Goal: Communication & Community: Answer question/provide support

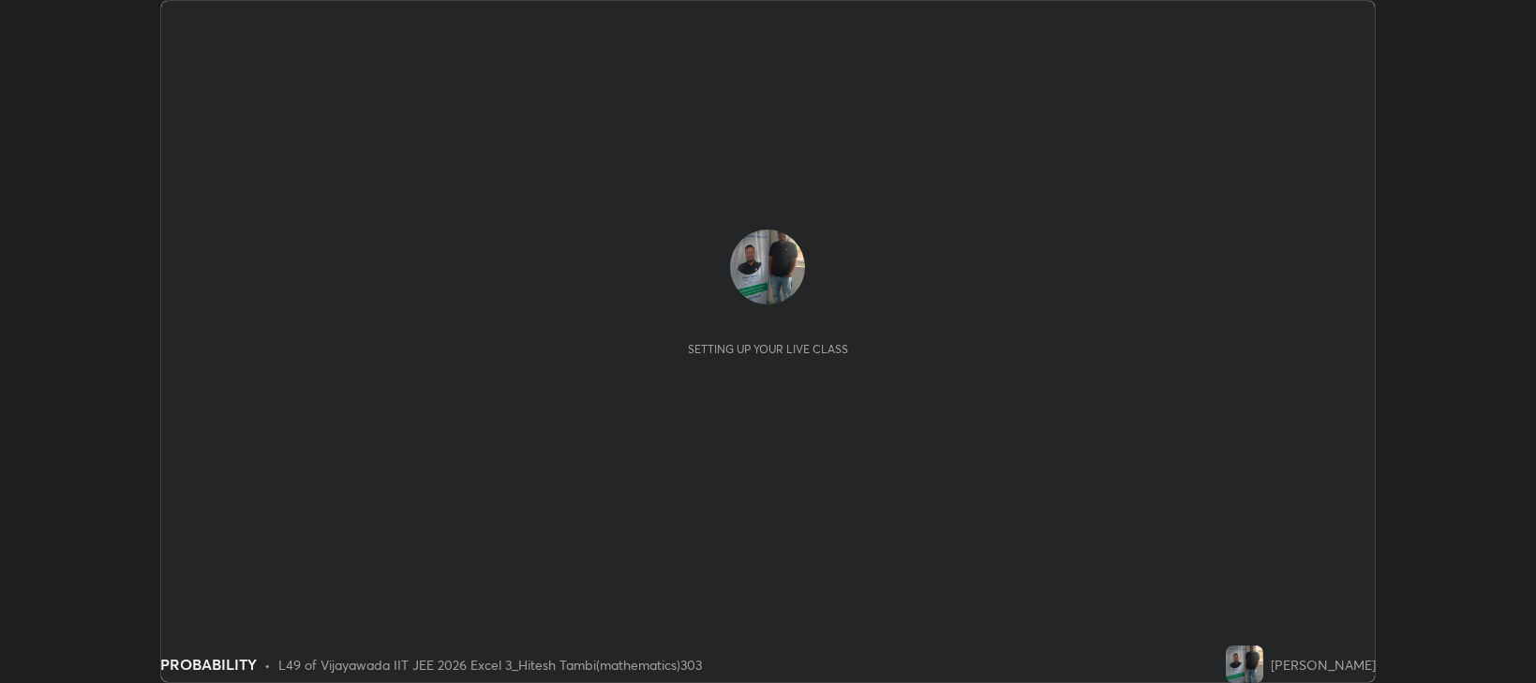
scroll to position [683, 1535]
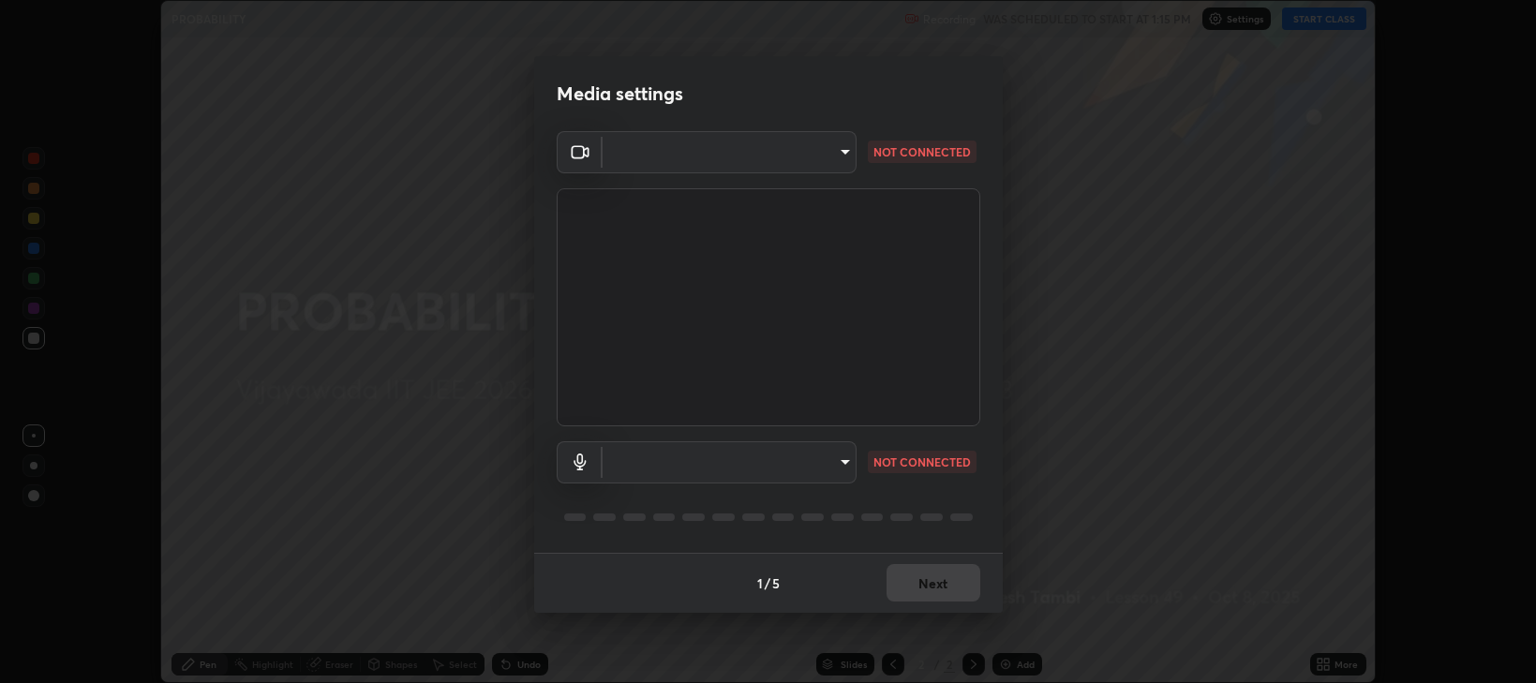
type input "ca674678ebb406e67751d721d3ced1bf419754e1c6ec9b592591573241d7b77e"
type input "950690f26a123d167acf549010bc0eea0b00a8d88203385a7f76d085e018394c"
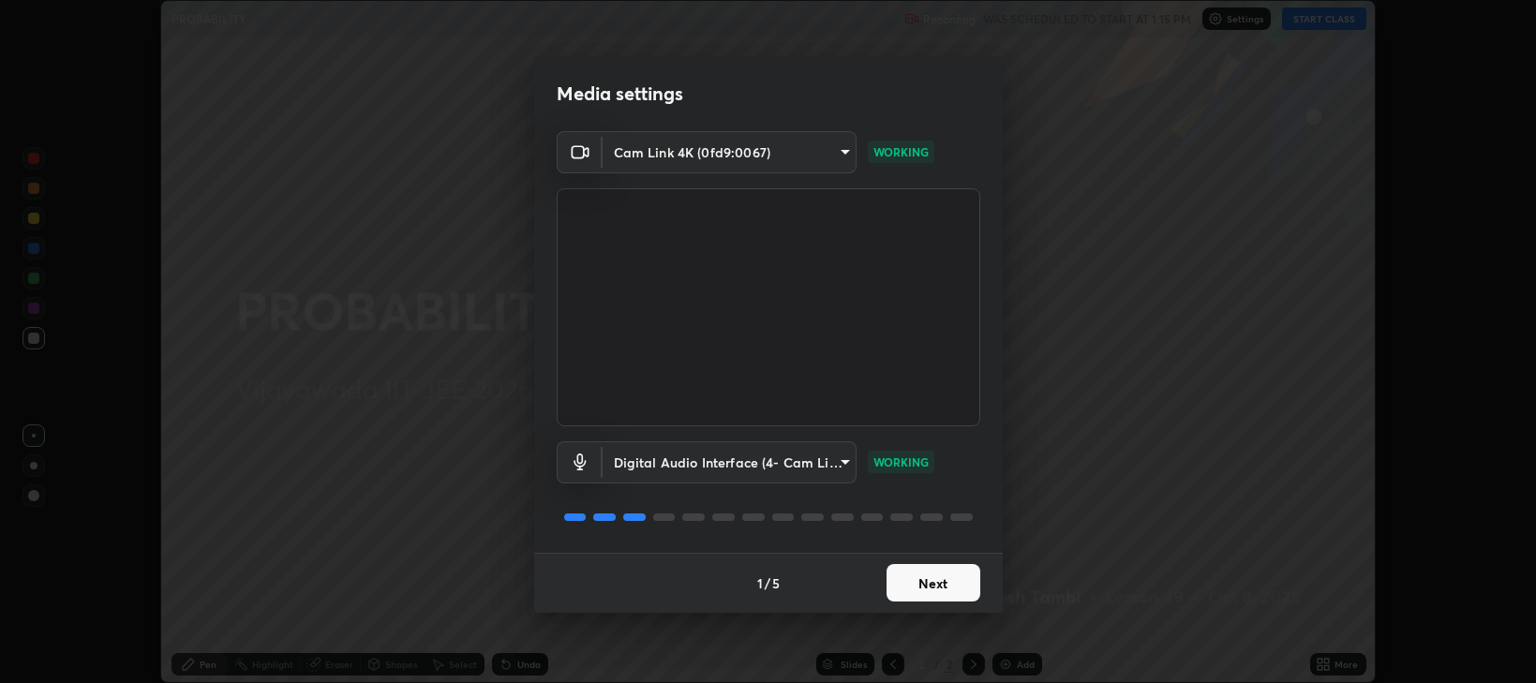
click at [946, 591] on button "Next" at bounding box center [934, 582] width 94 height 37
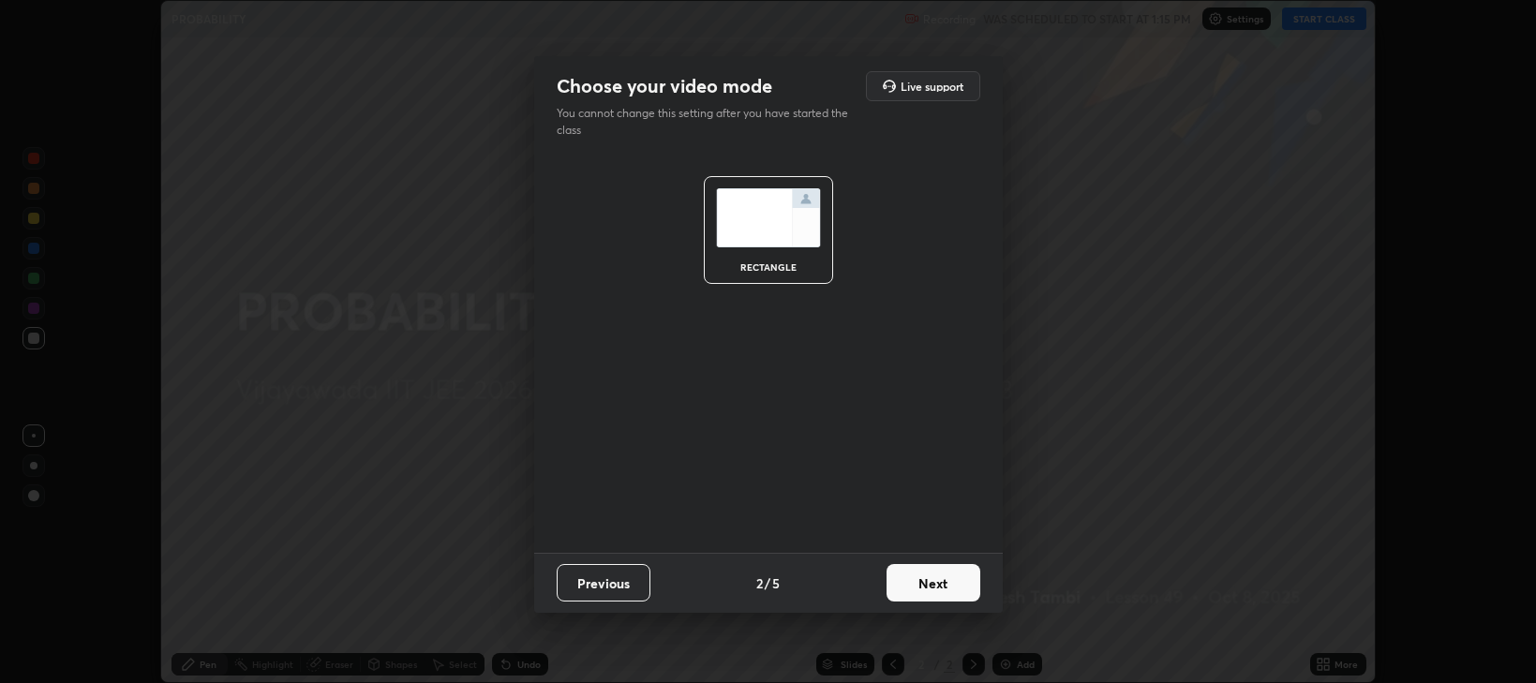
click at [933, 591] on button "Next" at bounding box center [934, 582] width 94 height 37
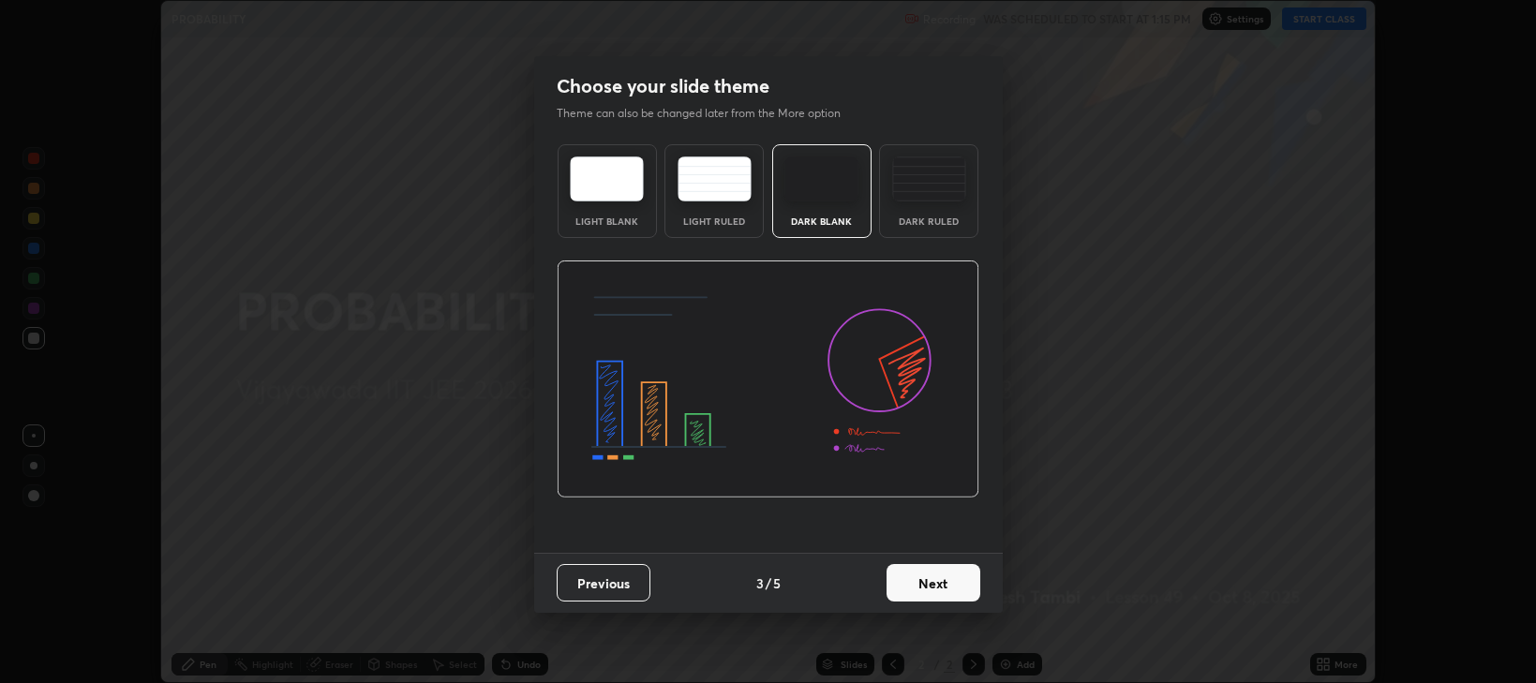
click at [934, 599] on button "Next" at bounding box center [934, 582] width 94 height 37
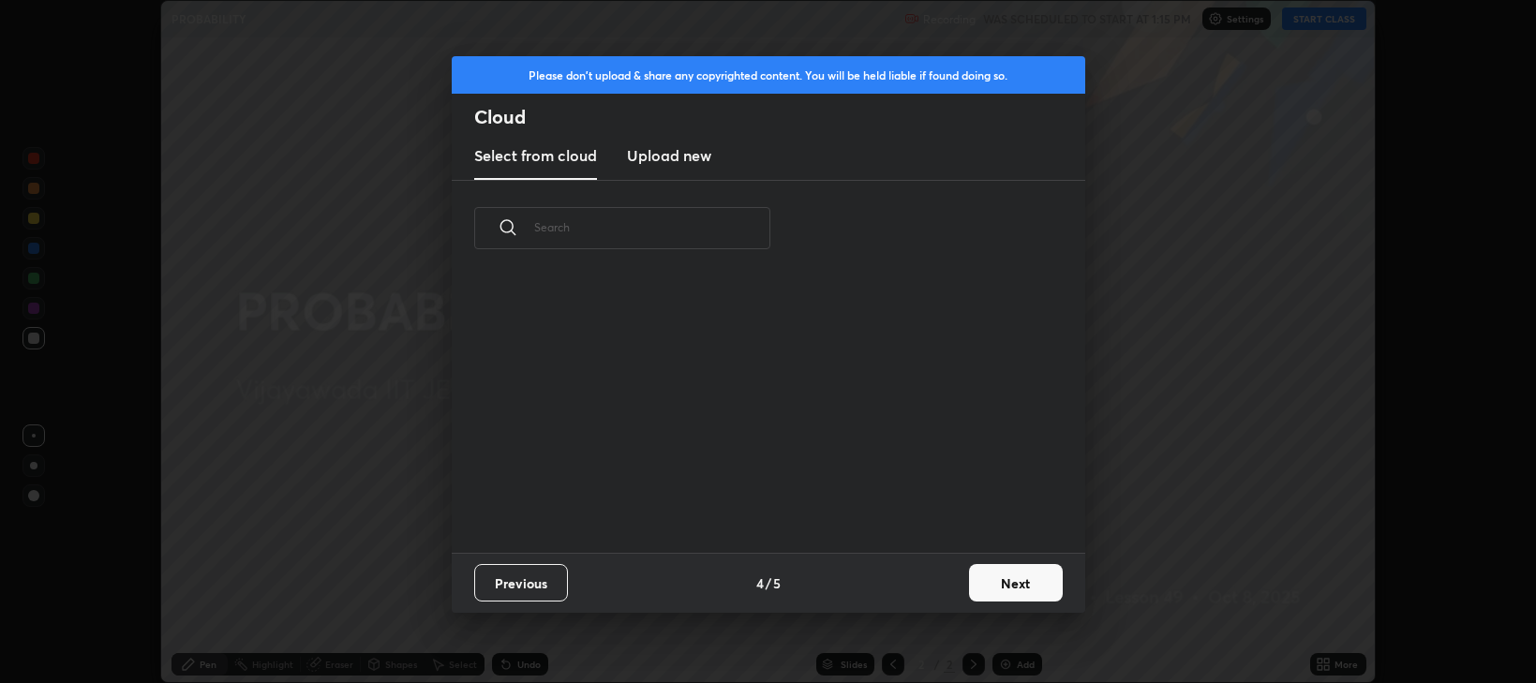
click at [947, 591] on div "Previous 4 / 5 Next" at bounding box center [769, 583] width 634 height 60
click at [999, 600] on button "Next" at bounding box center [1016, 582] width 94 height 37
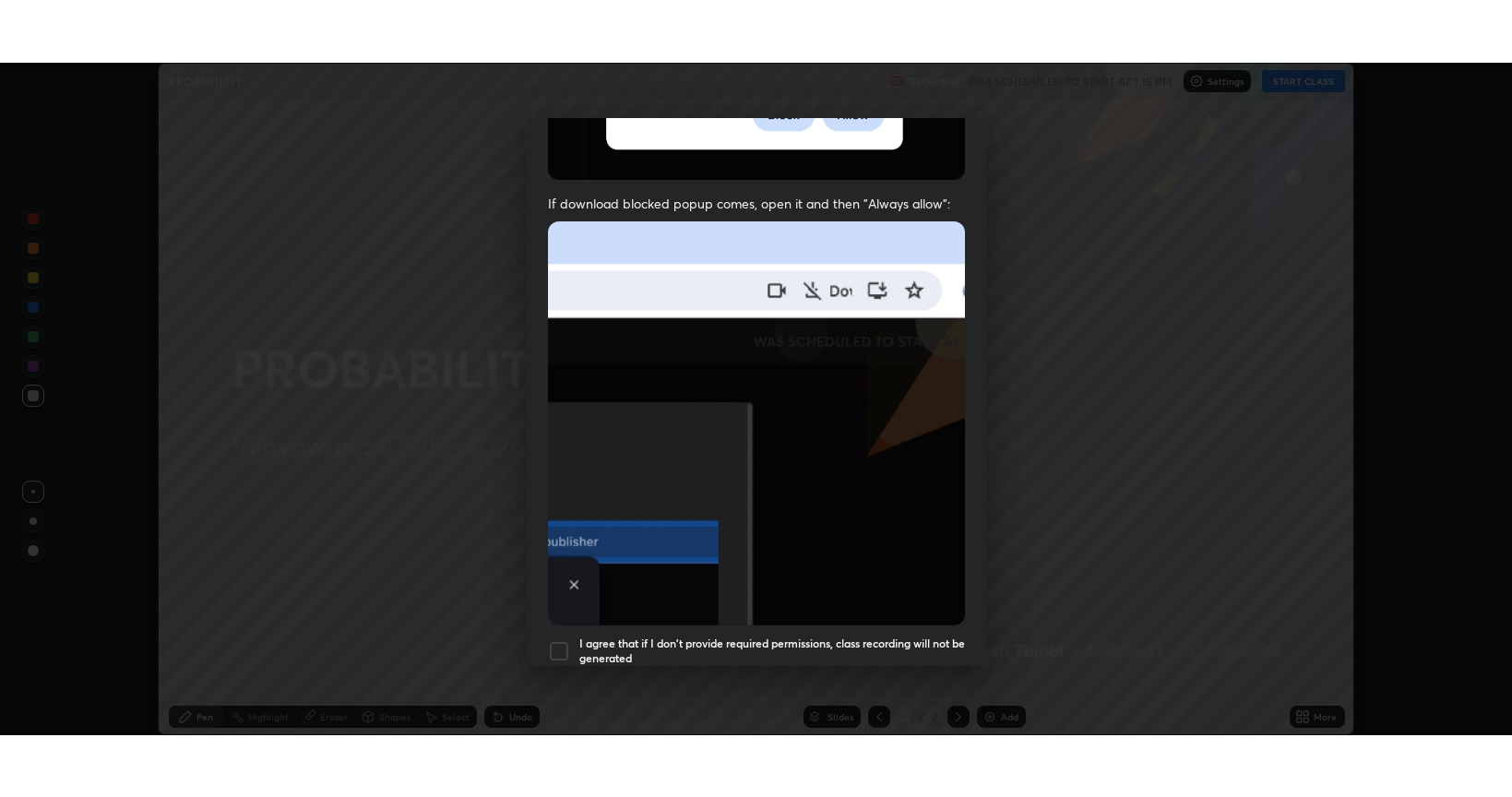
scroll to position [374, 0]
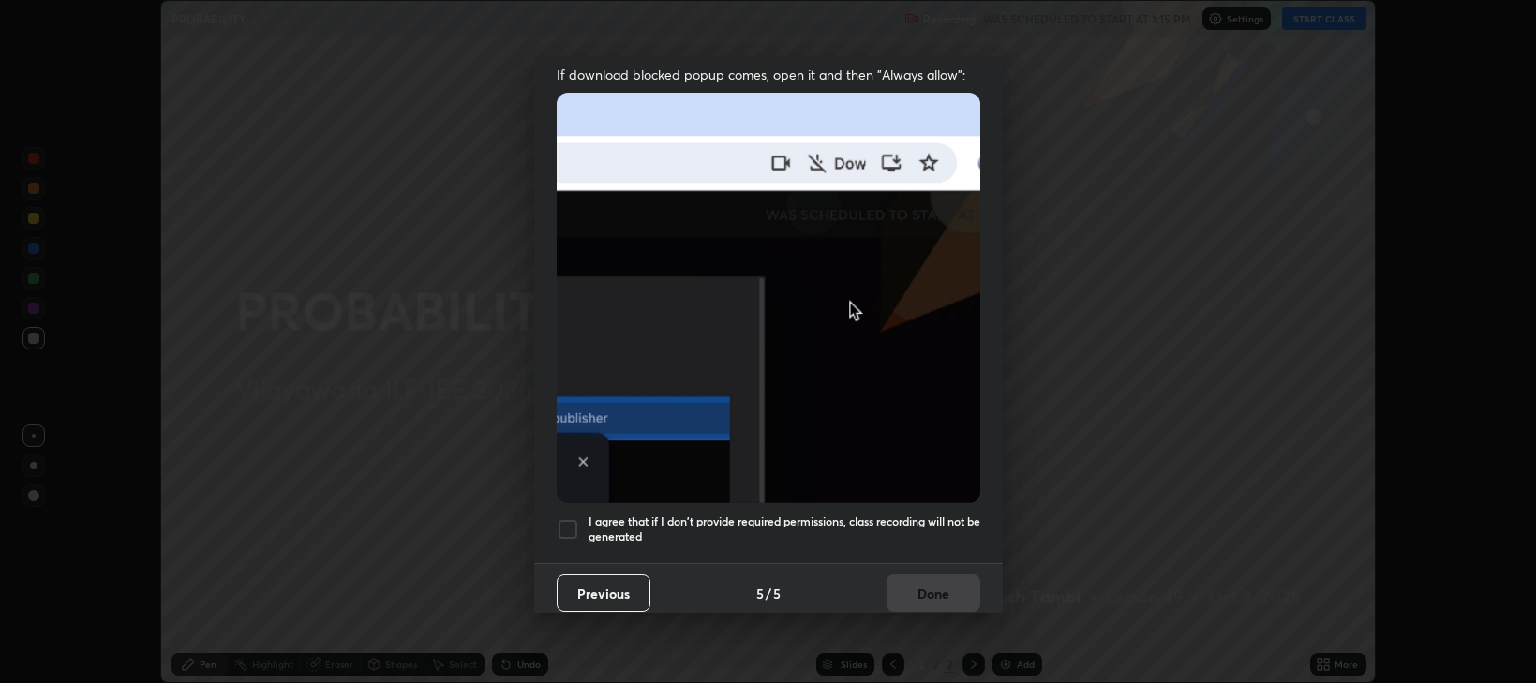
click at [570, 524] on div at bounding box center [568, 529] width 22 height 22
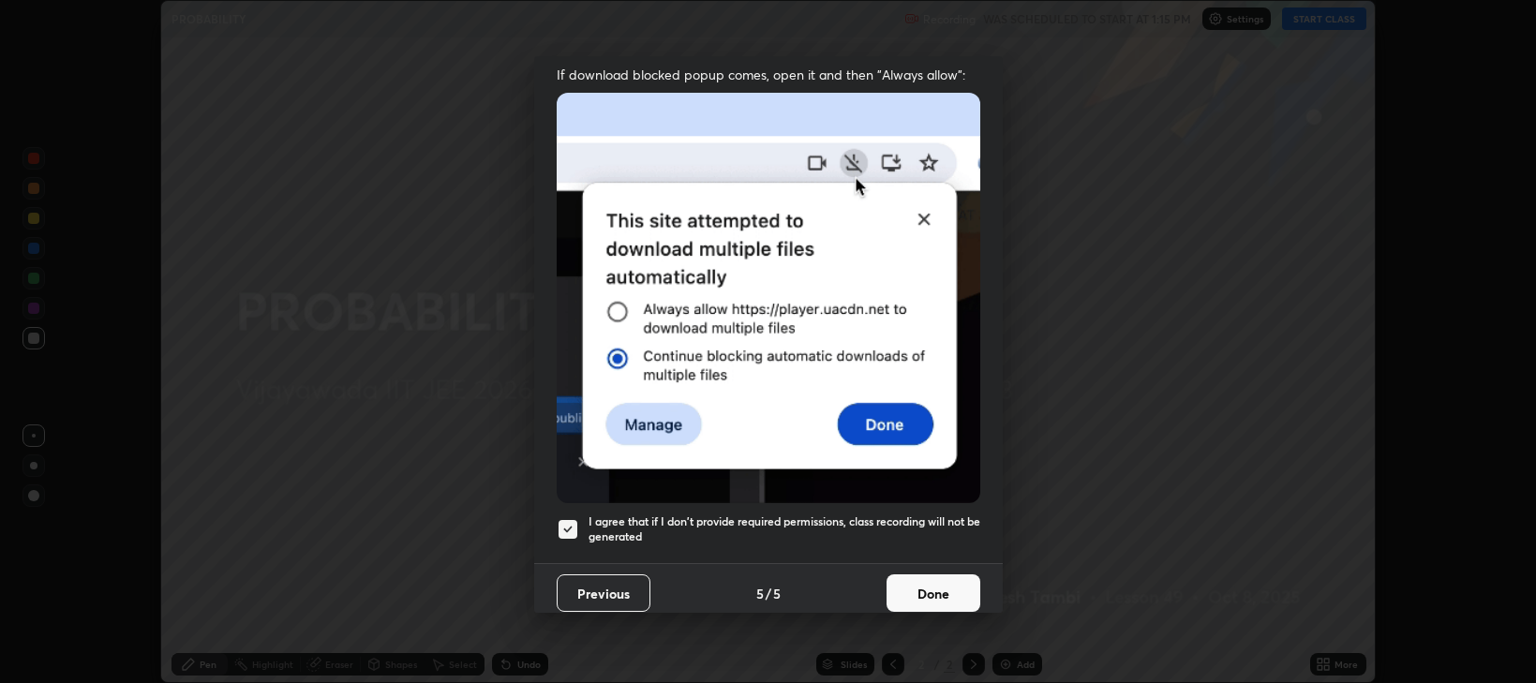
click at [921, 584] on button "Done" at bounding box center [934, 593] width 94 height 37
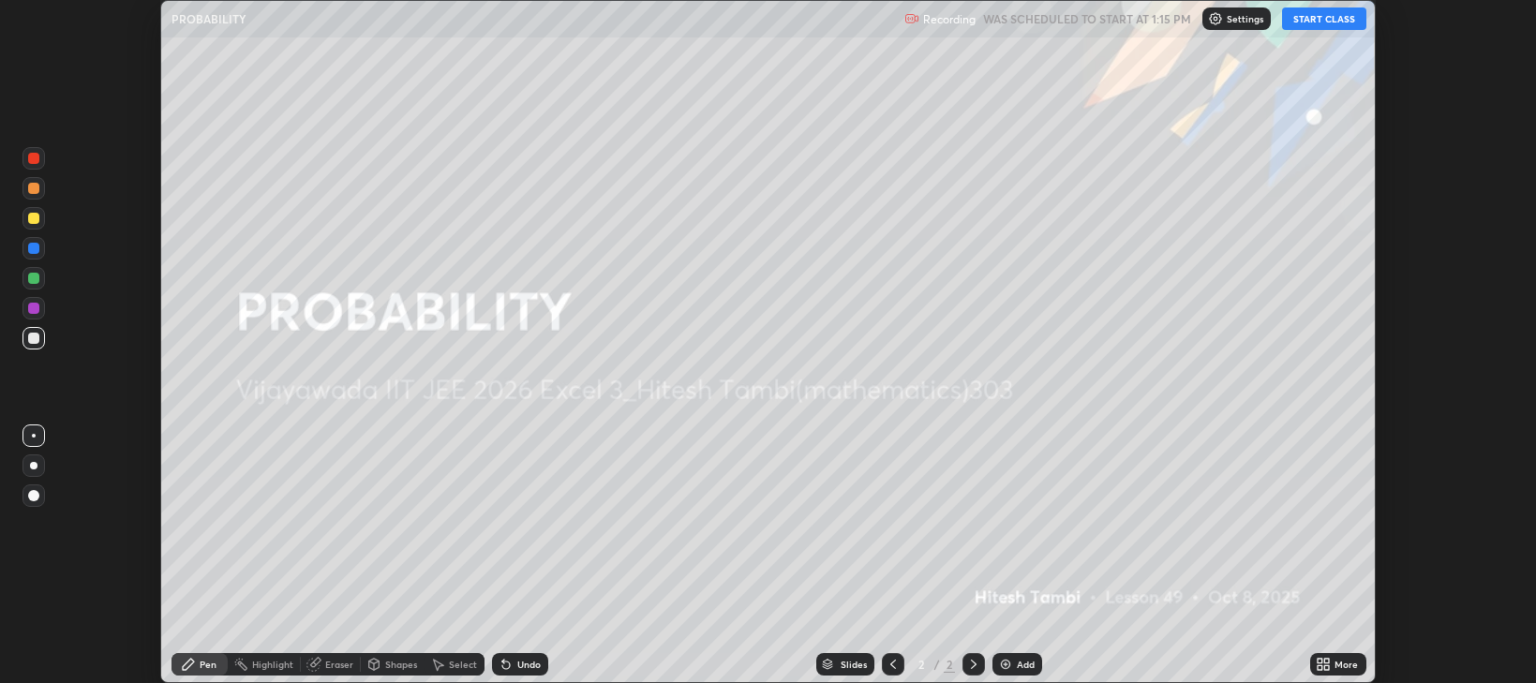
click at [1314, 10] on button "START CLASS" at bounding box center [1324, 18] width 84 height 22
click at [1031, 660] on div "Add" at bounding box center [1026, 664] width 18 height 9
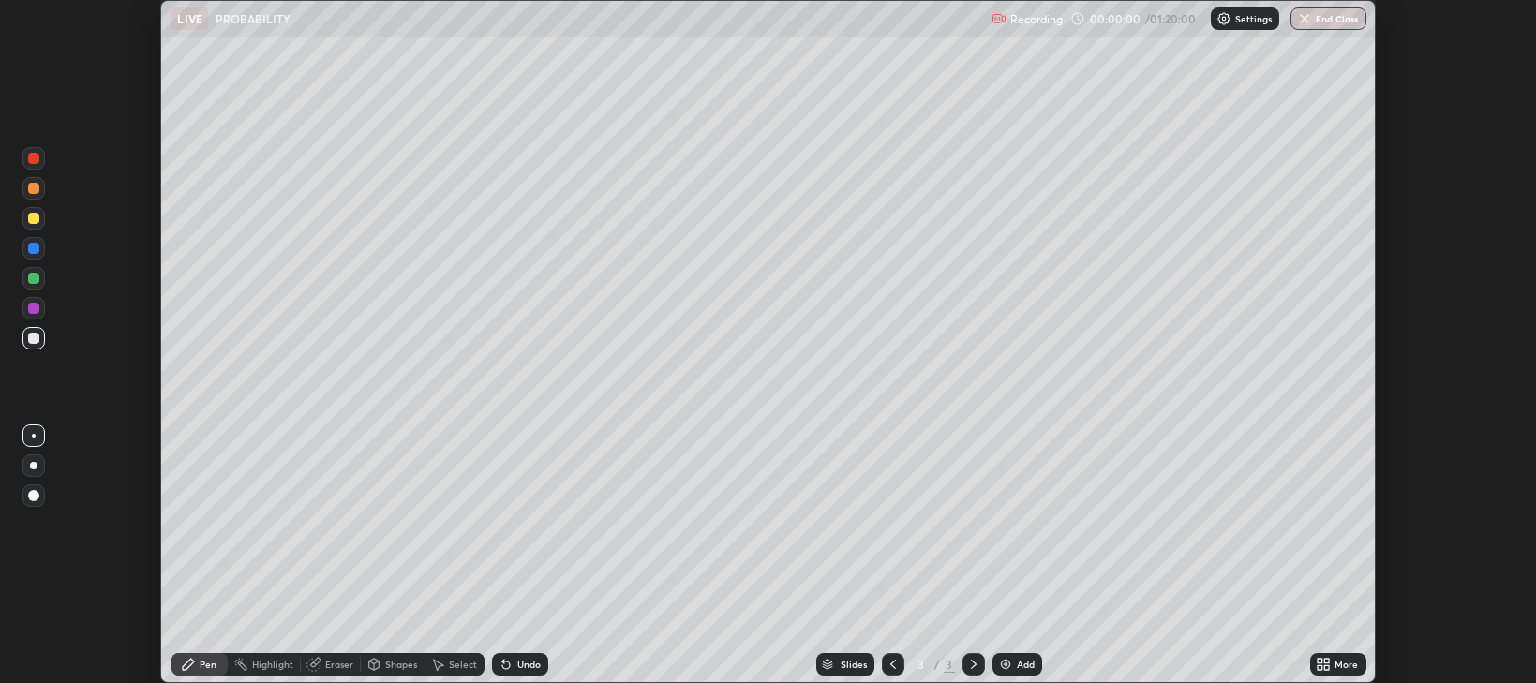
click at [1327, 667] on icon at bounding box center [1327, 668] width 5 height 5
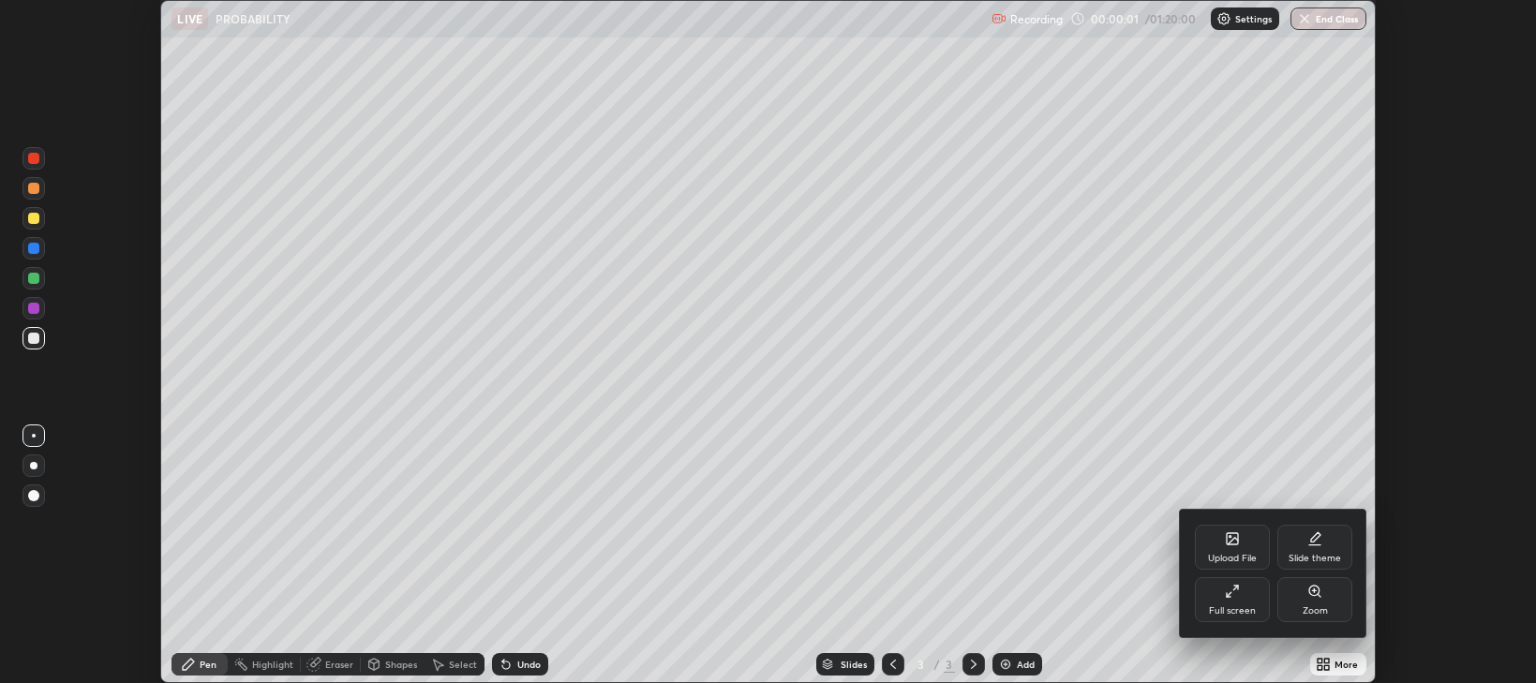
click at [1240, 602] on div "Full screen" at bounding box center [1232, 599] width 75 height 45
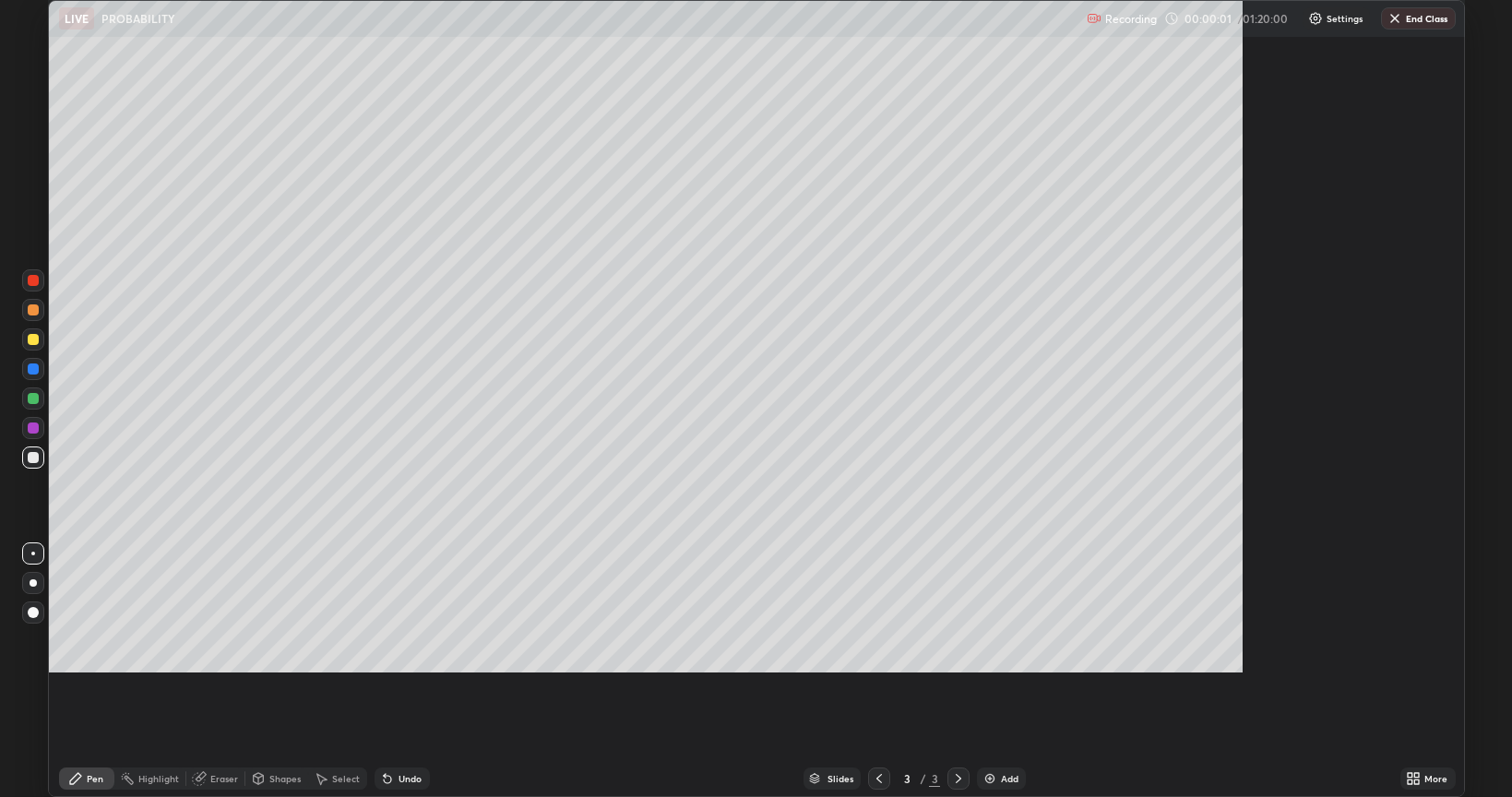
scroll to position [797, 1512]
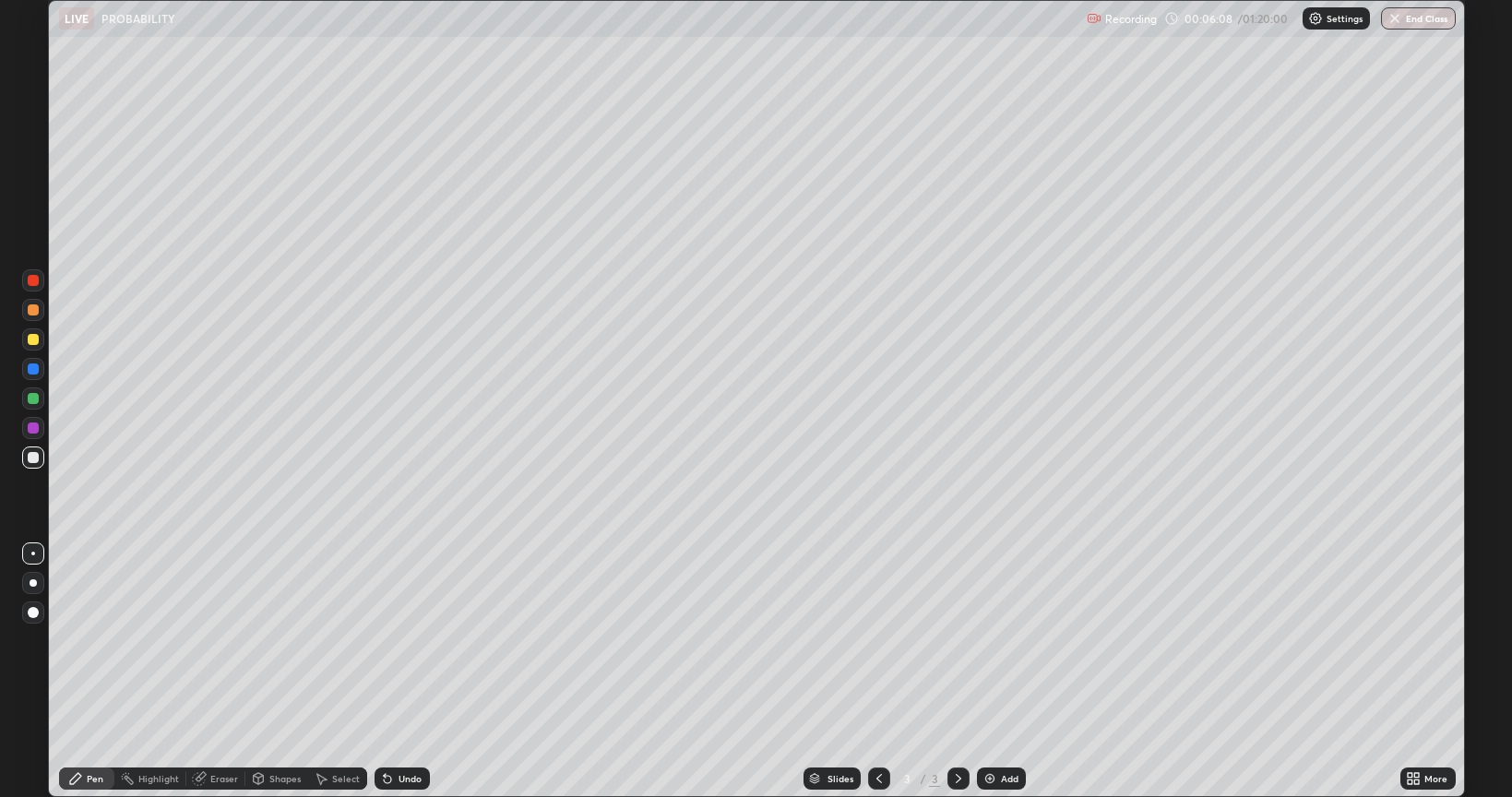
click at [43, 346] on div at bounding box center [32, 339] width 22 height 30
click at [41, 466] on div at bounding box center [32, 458] width 22 height 30
click at [236, 671] on div "Eraser" at bounding box center [216, 778] width 59 height 22
click at [36, 671] on icon at bounding box center [32, 716] width 15 height 16
click at [87, 671] on div "Pen" at bounding box center [94, 777] width 17 height 9
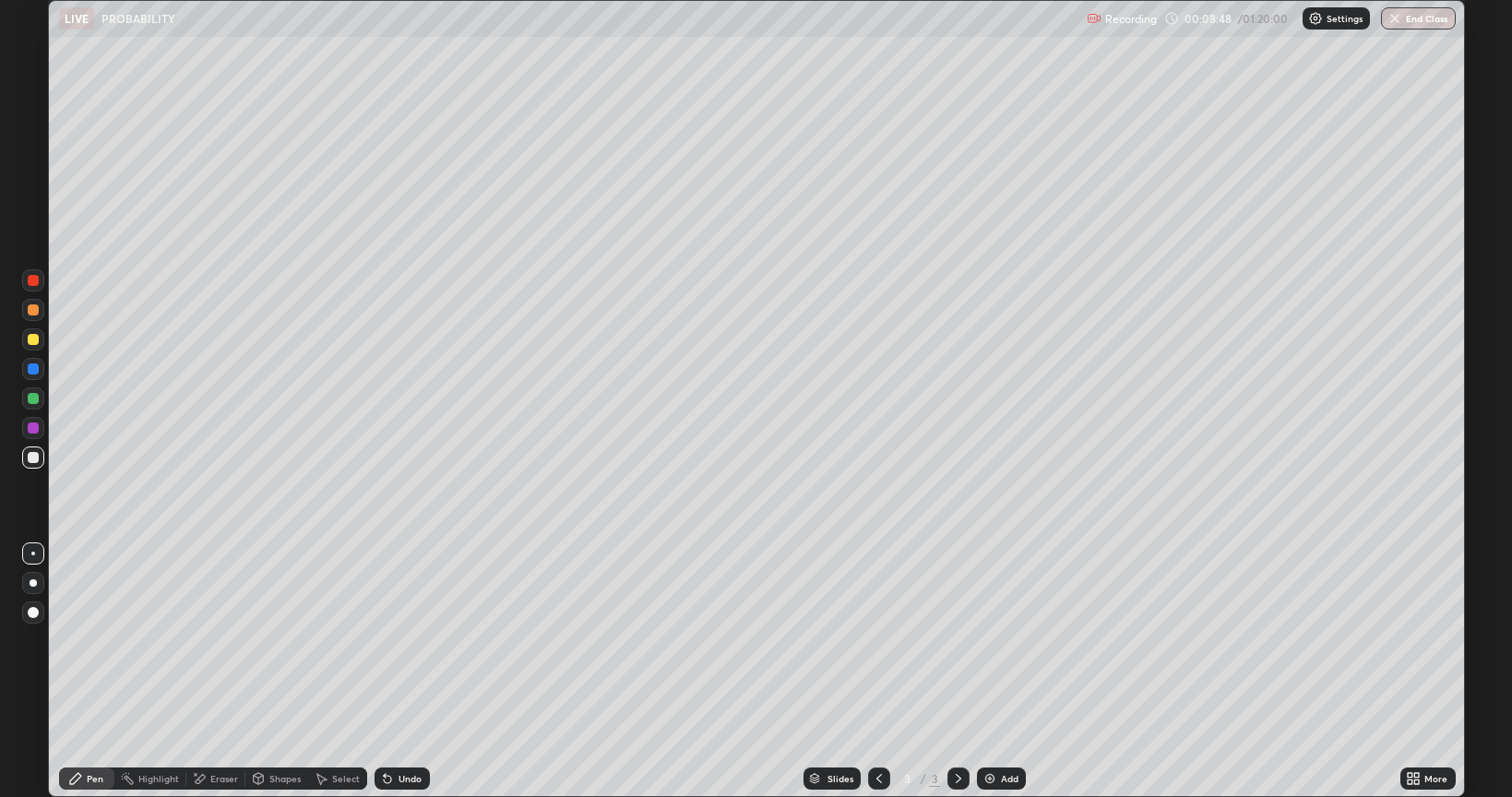
click at [223, 671] on div "Eraser" at bounding box center [224, 777] width 28 height 9
click at [80, 671] on icon at bounding box center [75, 778] width 15 height 15
click at [1416, 671] on div "More" at bounding box center [1428, 778] width 55 height 22
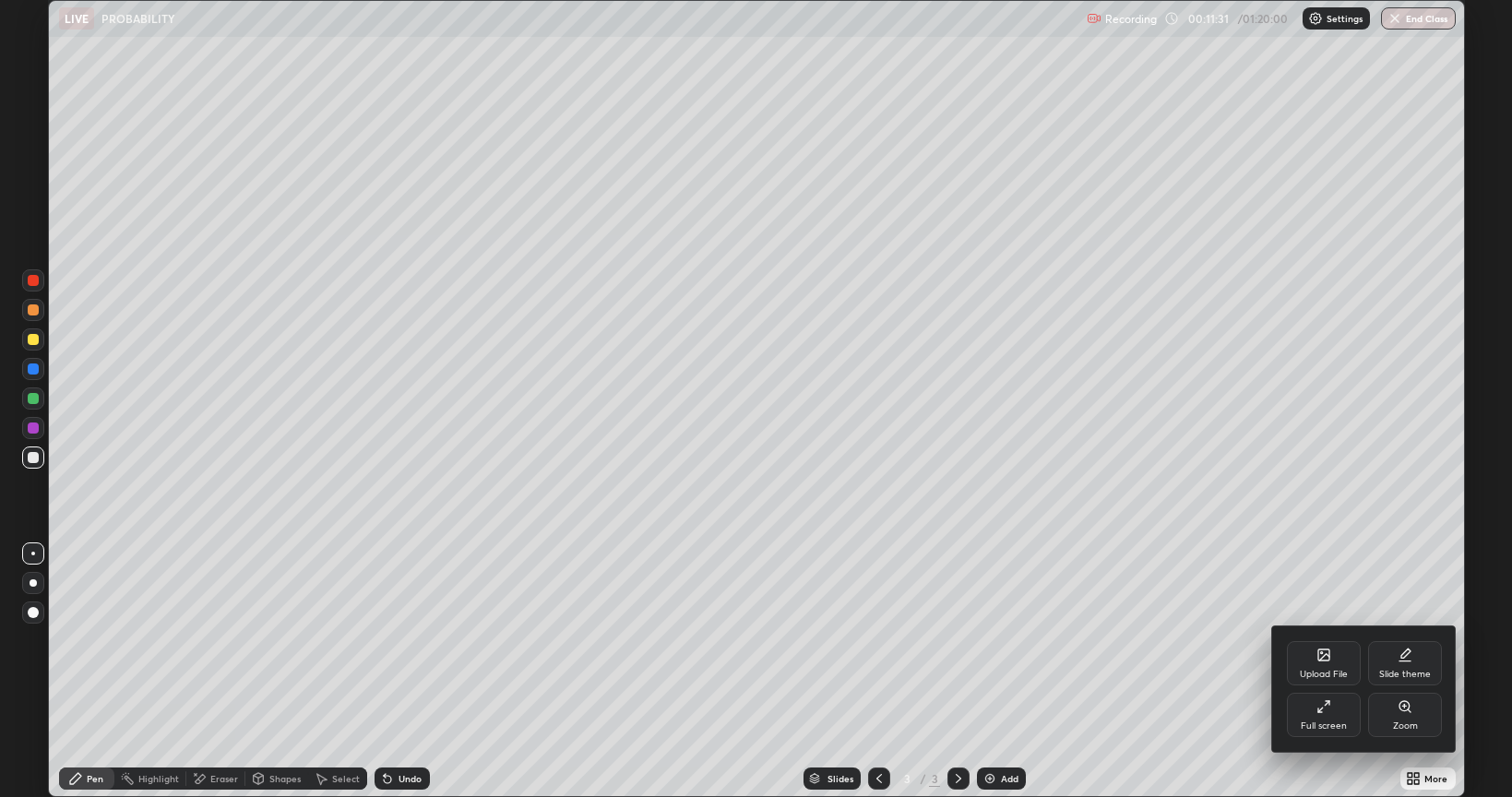
click at [999, 671] on div at bounding box center [756, 398] width 1512 height 797
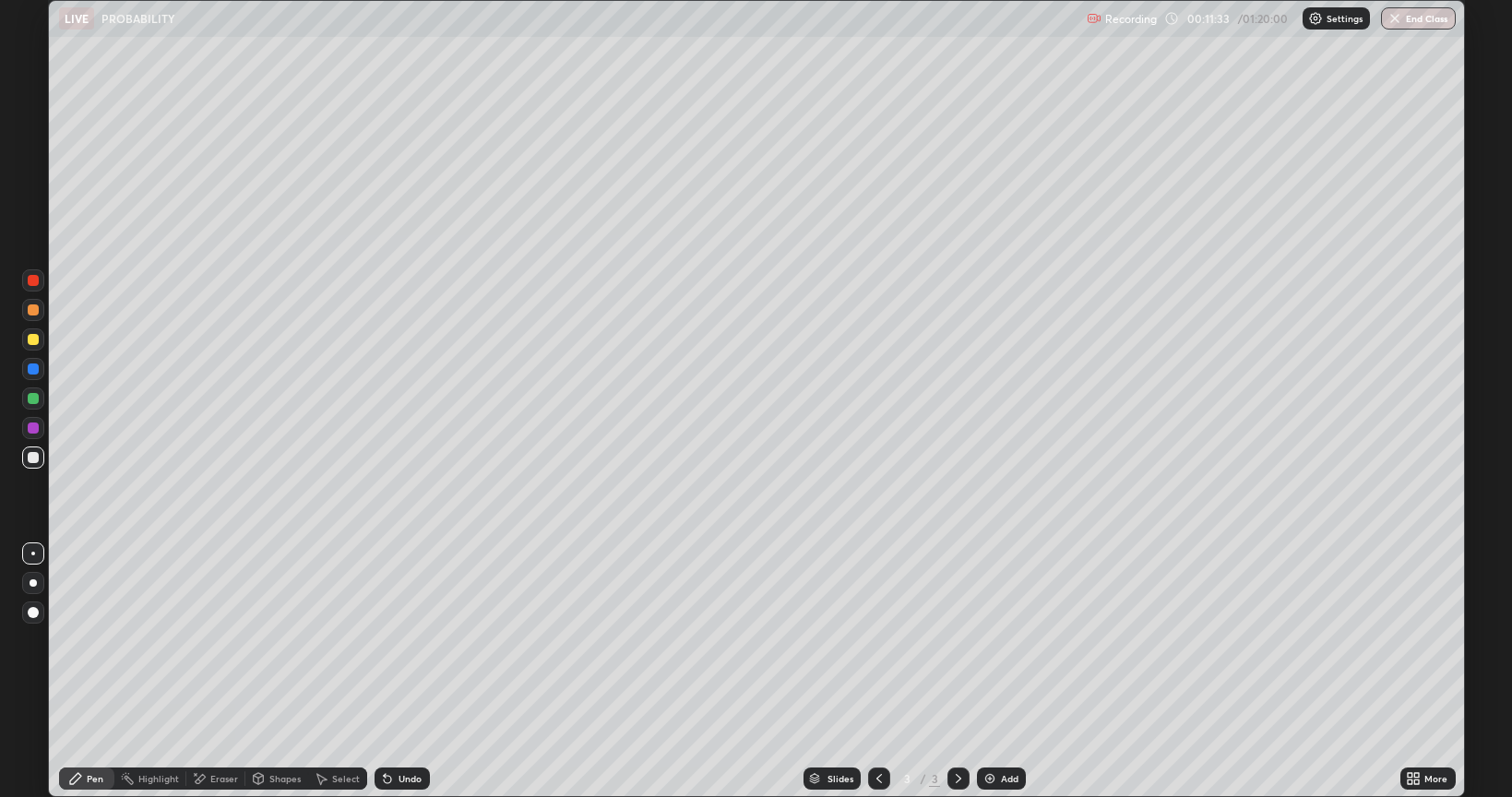
click at [979, 671] on div "Add" at bounding box center [1002, 778] width 49 height 22
click at [868, 671] on div at bounding box center [879, 778] width 22 height 22
click at [1013, 671] on div "Add" at bounding box center [1002, 778] width 49 height 22
click at [41, 345] on div at bounding box center [32, 339] width 22 height 22
click at [42, 465] on div at bounding box center [32, 458] width 22 height 30
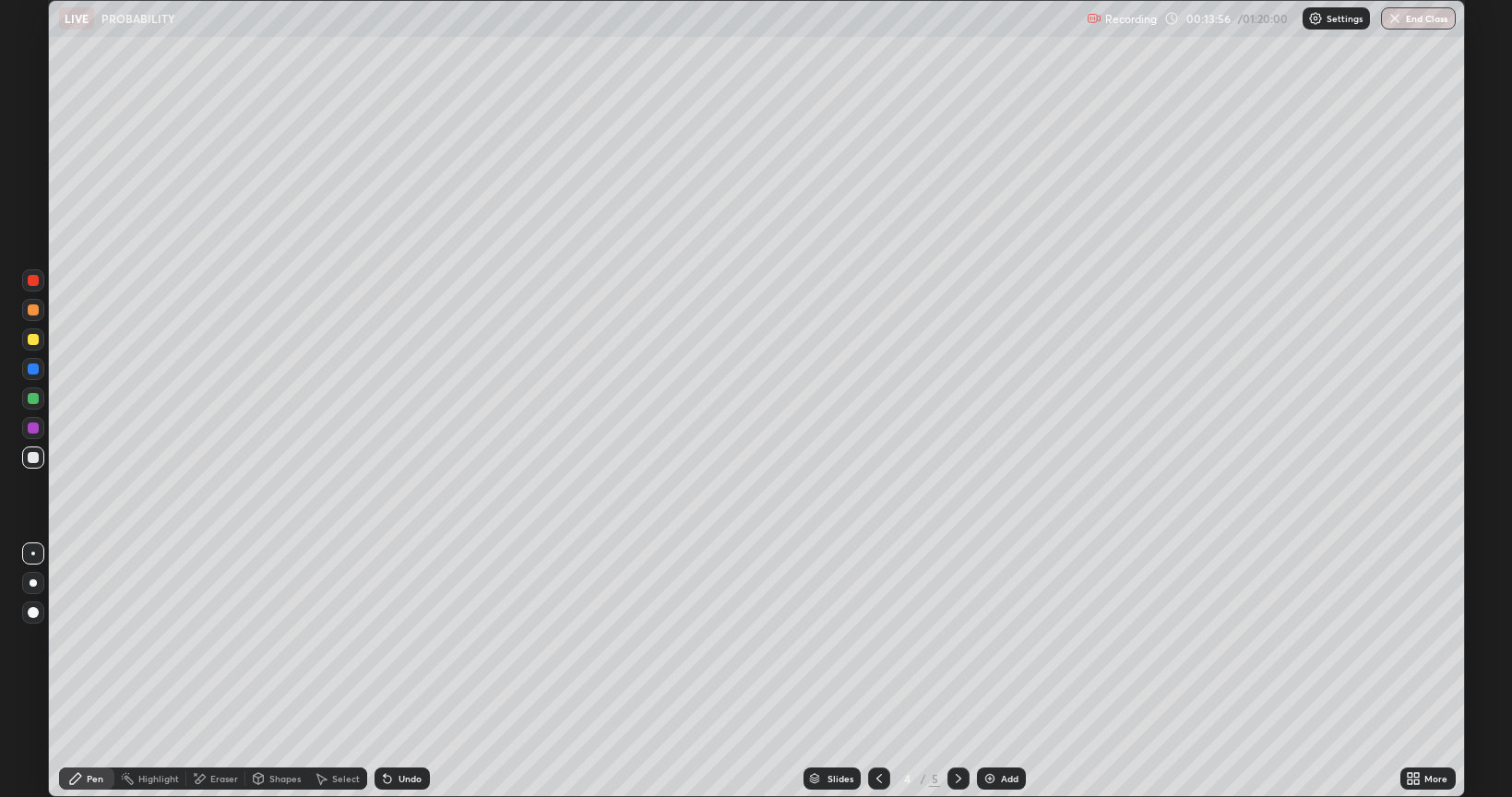
click at [33, 341] on div at bounding box center [32, 338] width 11 height 11
click at [877, 671] on icon at bounding box center [879, 778] width 15 height 15
click at [952, 671] on div at bounding box center [959, 778] width 22 height 22
click at [401, 671] on div "Undo" at bounding box center [410, 777] width 23 height 9
click at [404, 671] on div "Undo" at bounding box center [410, 777] width 23 height 9
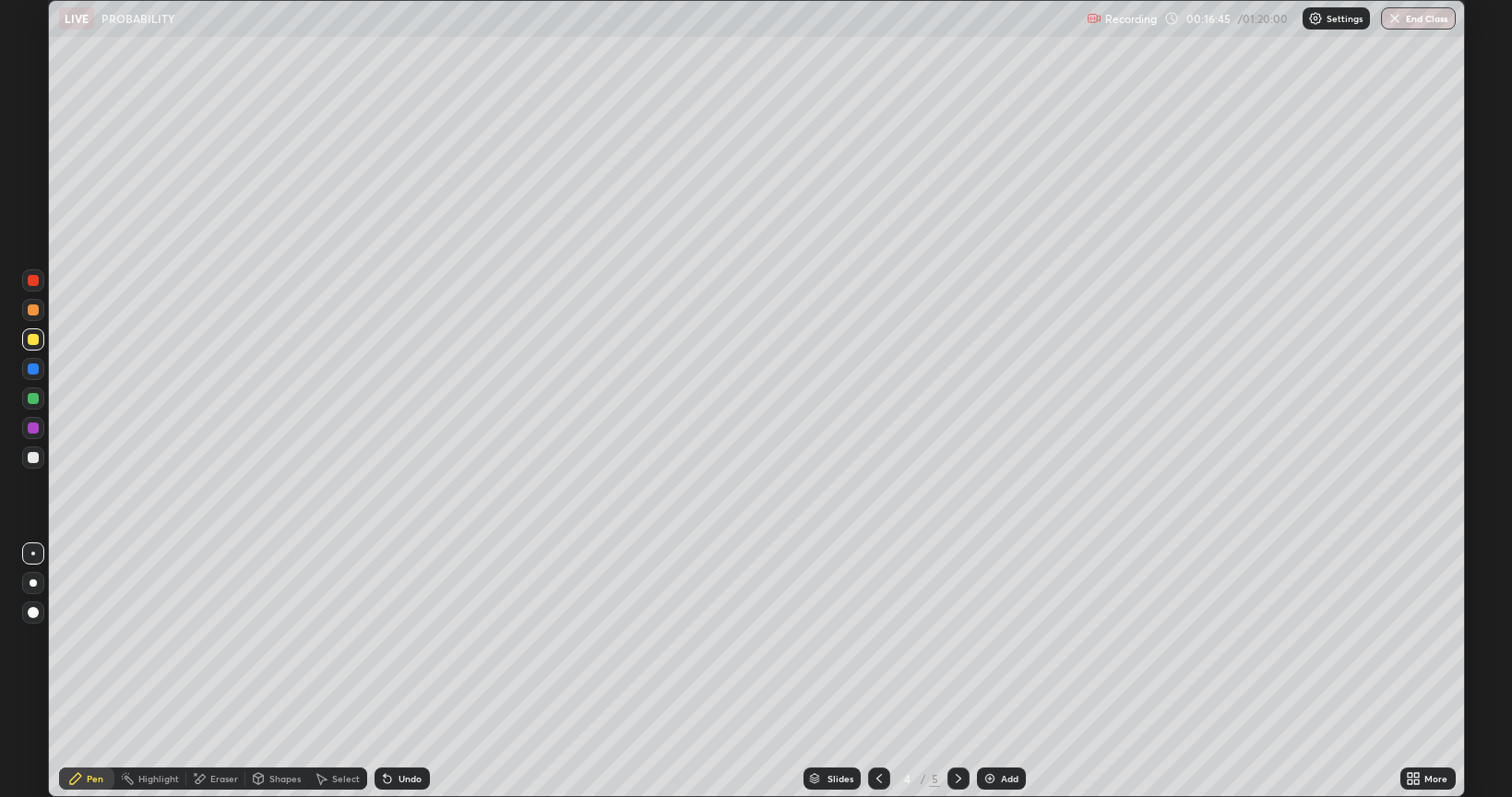
click at [959, 671] on icon at bounding box center [958, 778] width 15 height 15
click at [42, 463] on div at bounding box center [32, 458] width 22 height 22
click at [405, 671] on div "Undo" at bounding box center [410, 777] width 23 height 9
click at [410, 671] on div "Undo" at bounding box center [410, 777] width 23 height 9
click at [411, 671] on div "Undo" at bounding box center [410, 777] width 23 height 9
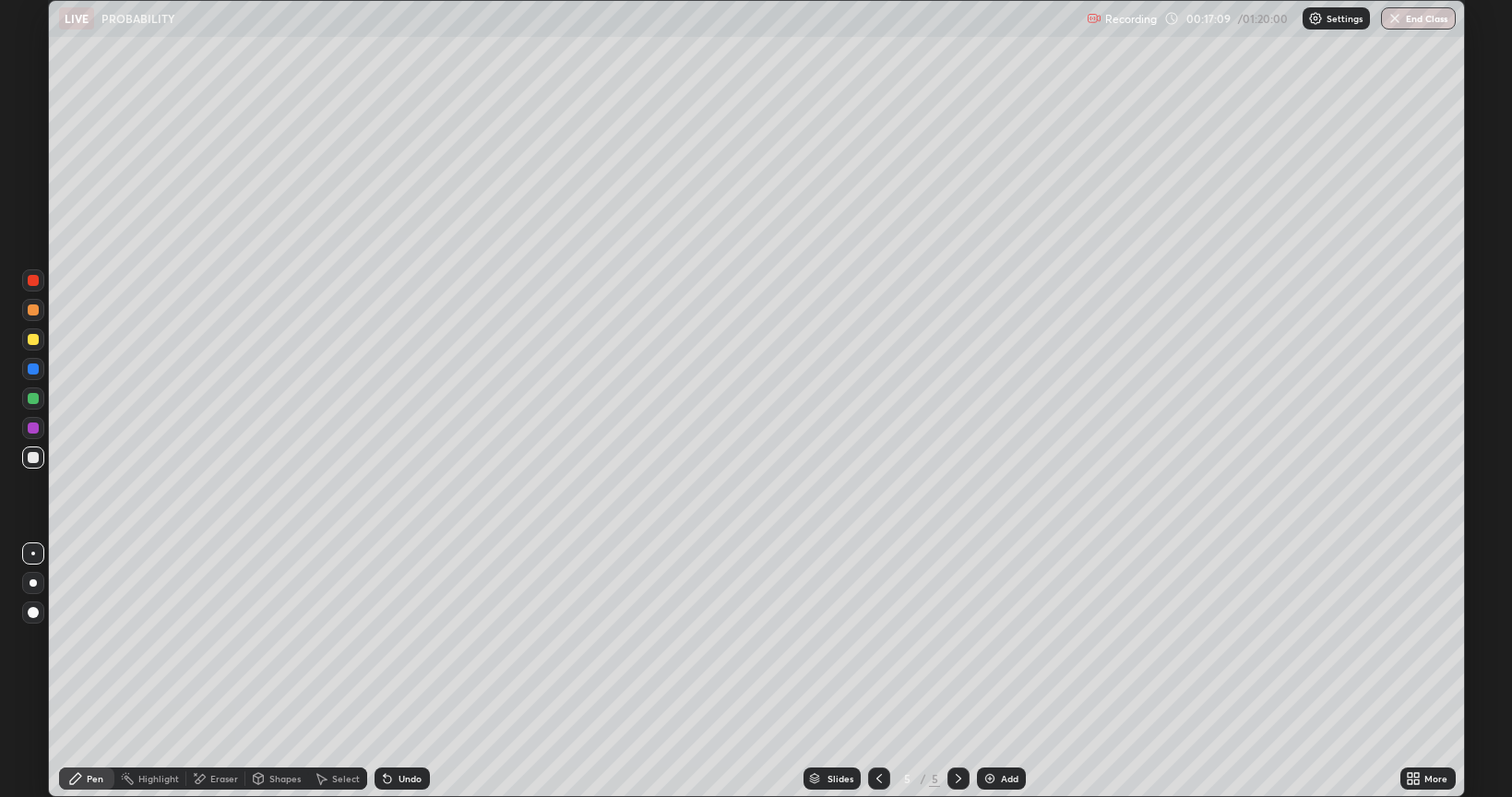
click at [220, 671] on div "Eraser" at bounding box center [216, 778] width 59 height 22
click at [92, 671] on div "Pen" at bounding box center [87, 778] width 55 height 22
click at [409, 671] on div "Undo" at bounding box center [403, 778] width 55 height 22
click at [410, 671] on div "Undo" at bounding box center [410, 777] width 23 height 9
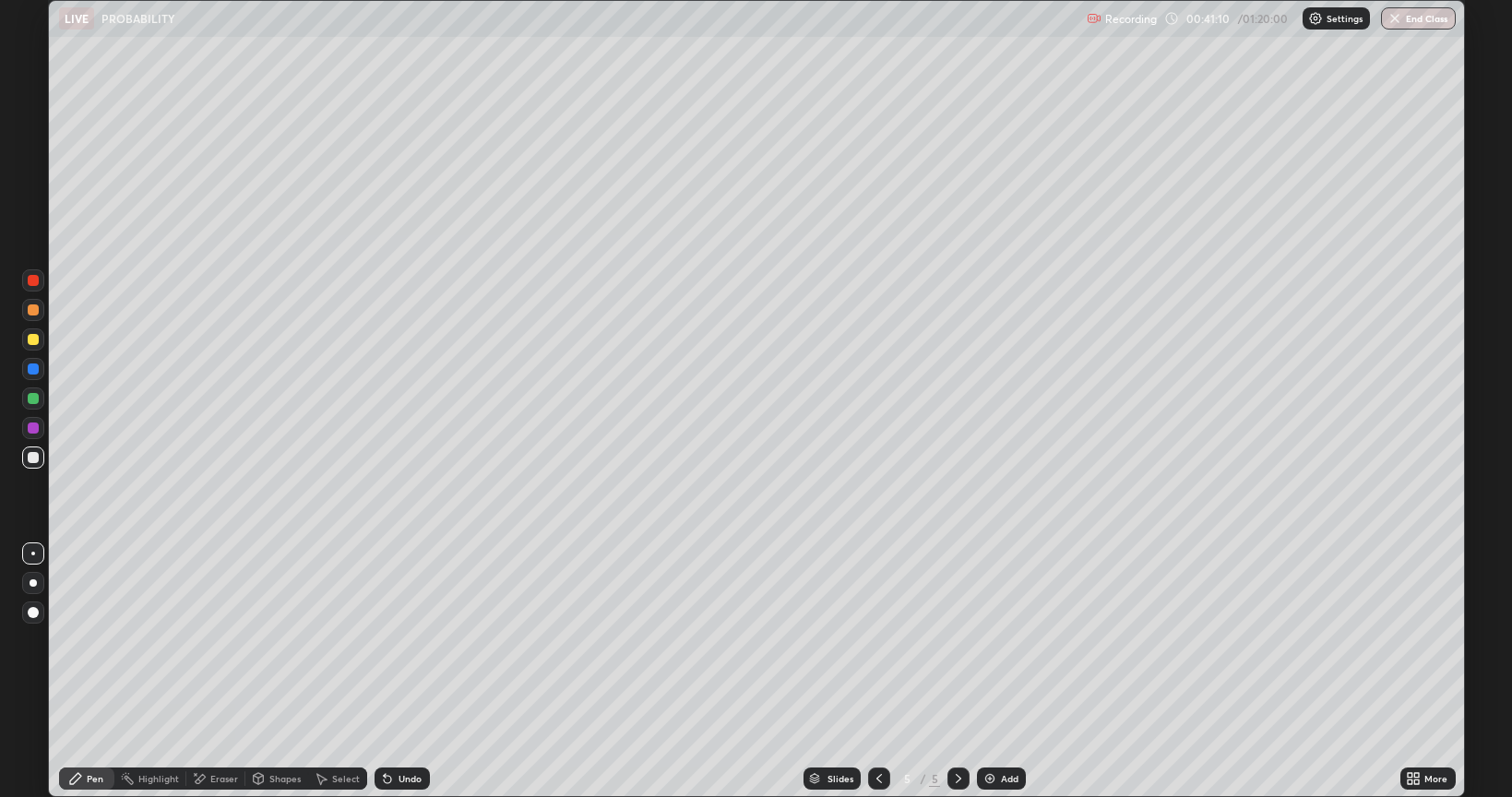
click at [407, 671] on div "Undo" at bounding box center [410, 777] width 23 height 9
click at [395, 671] on div "Undo" at bounding box center [403, 778] width 55 height 22
click at [1017, 671] on div "Add" at bounding box center [1010, 777] width 18 height 9
click at [42, 343] on div at bounding box center [32, 339] width 22 height 22
click at [34, 458] on div at bounding box center [32, 457] width 11 height 11
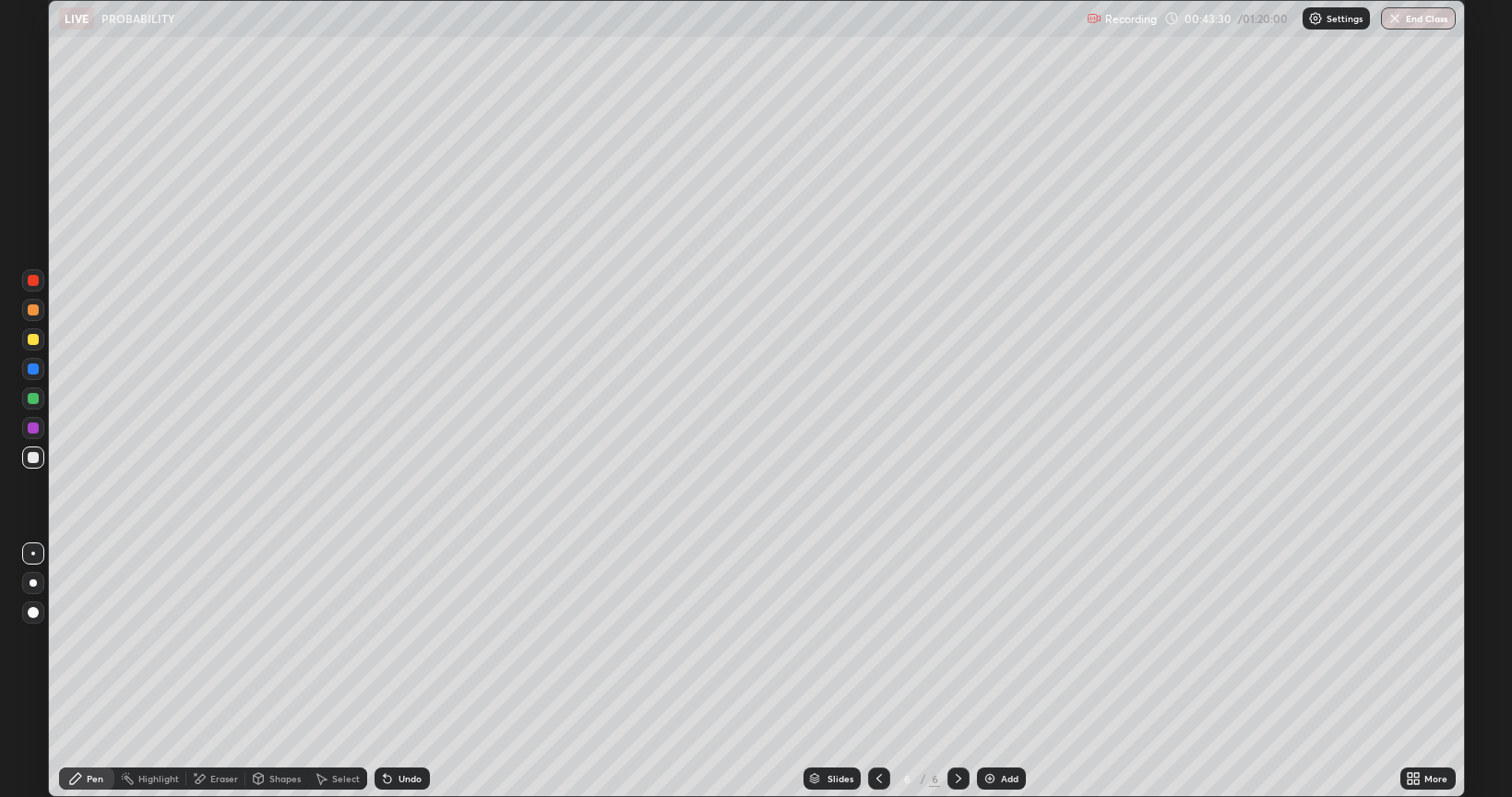
click at [40, 342] on div at bounding box center [32, 339] width 22 height 22
click at [376, 671] on div "Undo" at bounding box center [403, 778] width 55 height 22
click at [40, 460] on div at bounding box center [32, 458] width 22 height 22
click at [999, 671] on div "Add" at bounding box center [1002, 778] width 49 height 22
click at [37, 339] on div at bounding box center [32, 338] width 11 height 11
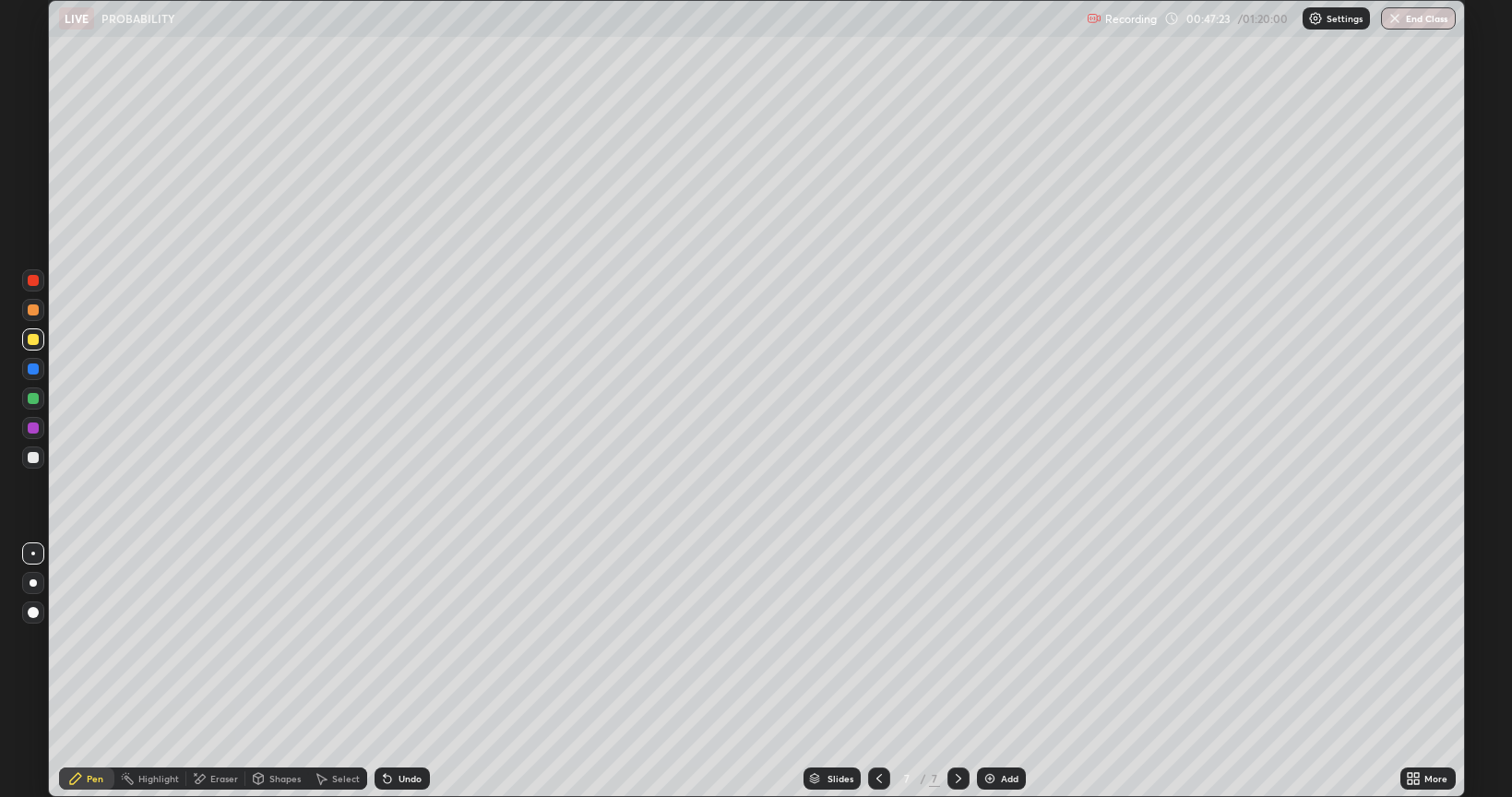
click at [34, 459] on div at bounding box center [32, 457] width 11 height 11
click at [391, 671] on icon at bounding box center [387, 778] width 15 height 15
click at [877, 671] on icon at bounding box center [879, 778] width 15 height 15
click at [962, 671] on div at bounding box center [959, 777] width 22 height 36
click at [32, 335] on div at bounding box center [32, 338] width 11 height 11
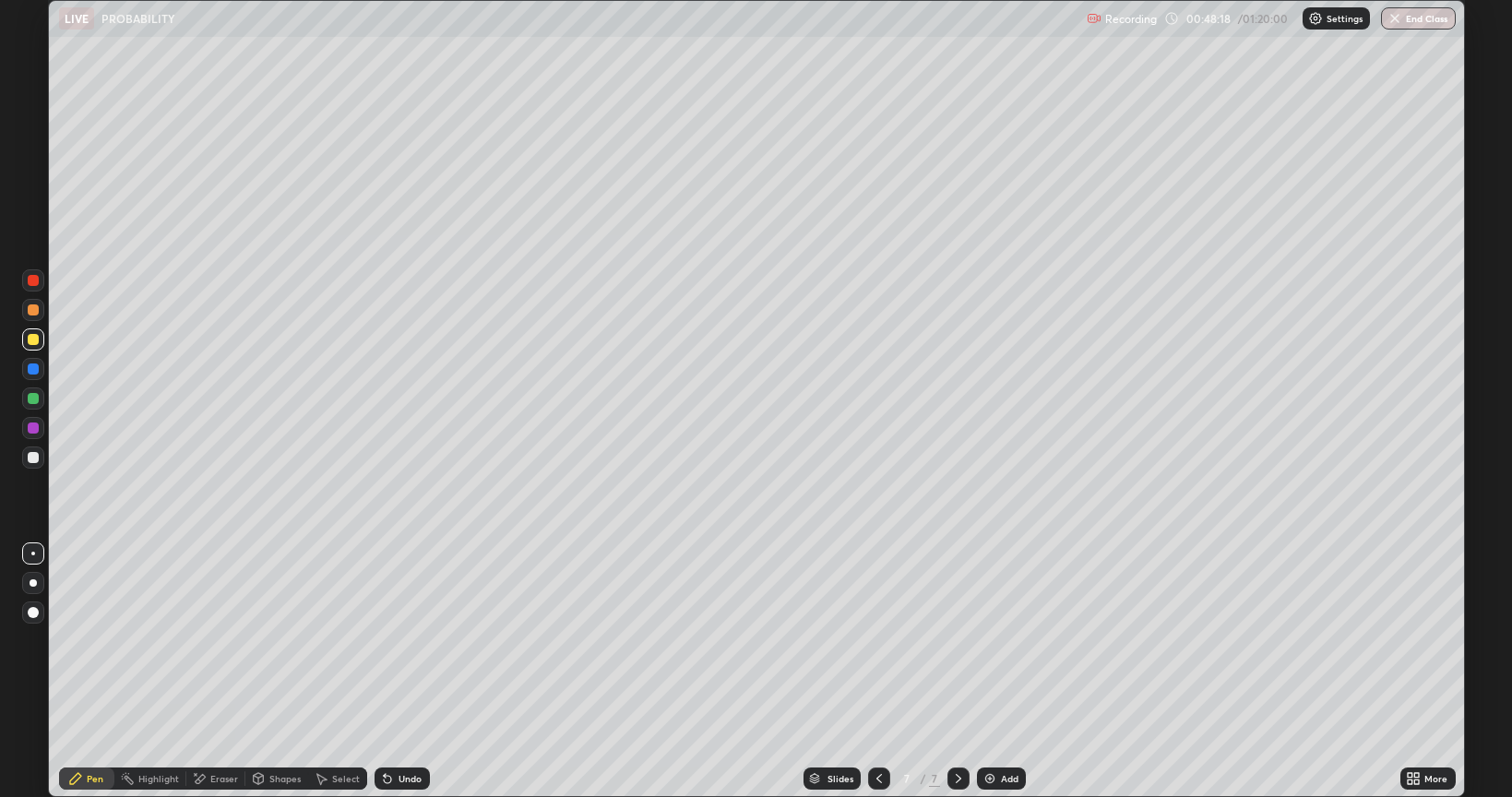
click at [33, 458] on div at bounding box center [32, 457] width 11 height 11
click at [399, 671] on div "Undo" at bounding box center [410, 777] width 23 height 9
click at [400, 671] on div "Undo" at bounding box center [410, 777] width 23 height 9
click at [878, 671] on icon at bounding box center [879, 778] width 15 height 15
click at [957, 671] on icon at bounding box center [958, 778] width 15 height 15
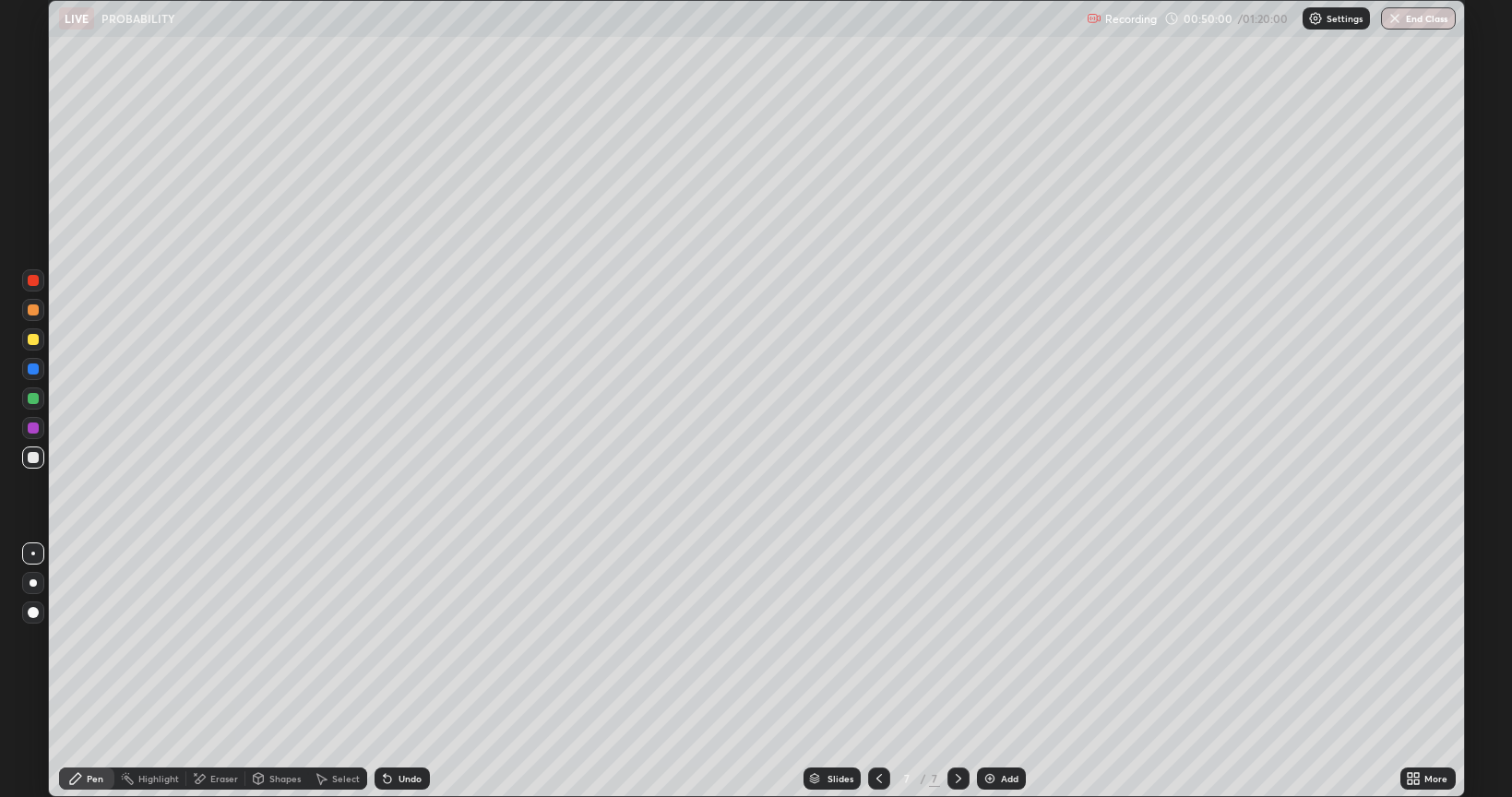
click at [1010, 671] on div "Add" at bounding box center [1002, 778] width 49 height 22
click at [40, 341] on div at bounding box center [32, 339] width 22 height 22
click at [37, 461] on div at bounding box center [32, 457] width 11 height 11
click at [404, 671] on div "Undo" at bounding box center [410, 777] width 23 height 9
click at [878, 671] on icon at bounding box center [880, 777] width 6 height 9
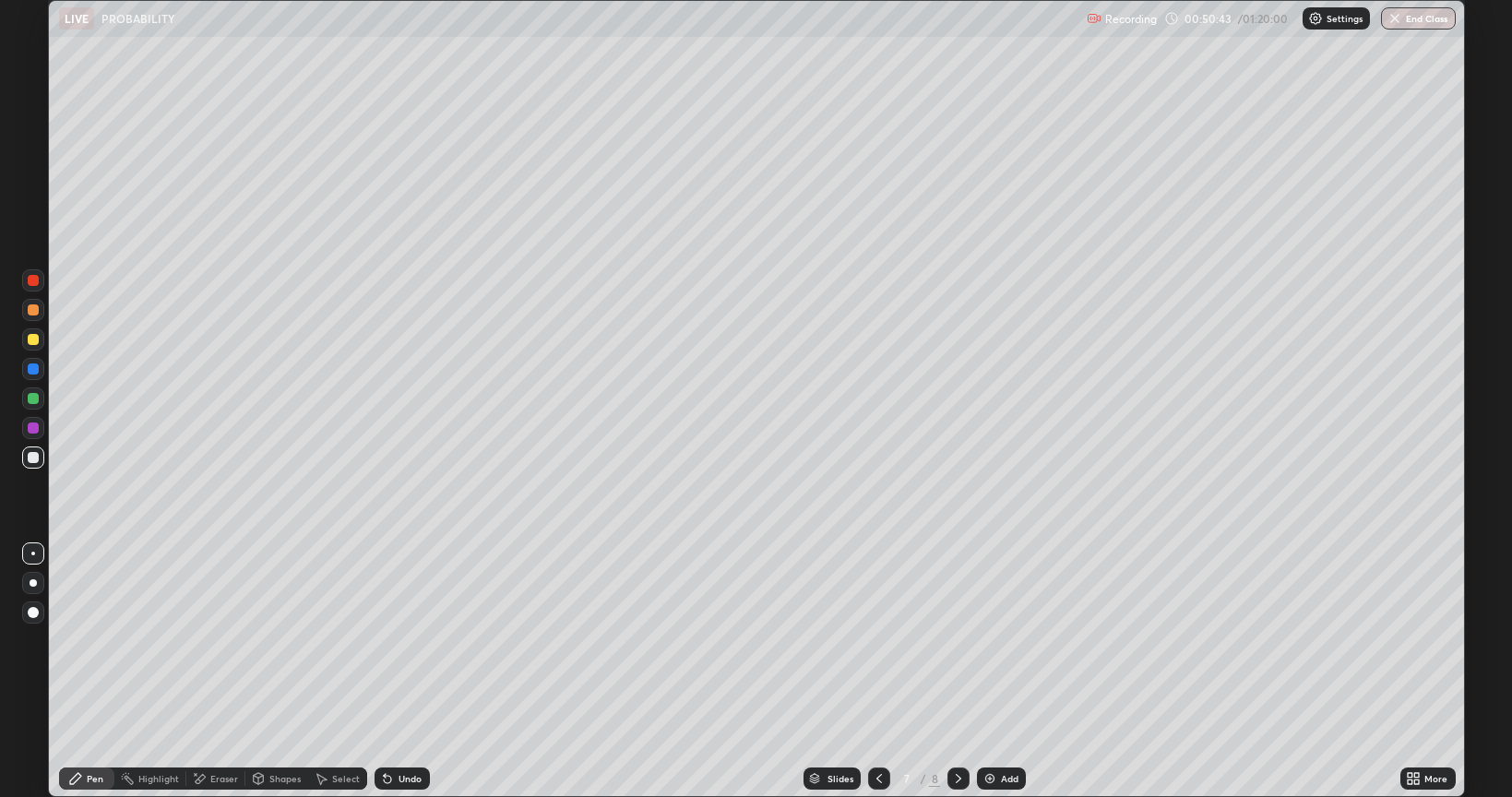
click at [966, 671] on div at bounding box center [959, 778] width 22 height 22
click at [879, 671] on div at bounding box center [879, 778] width 22 height 22
click at [885, 671] on div at bounding box center [879, 778] width 22 height 22
click at [957, 671] on icon at bounding box center [958, 778] width 15 height 15
click at [960, 671] on icon at bounding box center [958, 778] width 15 height 15
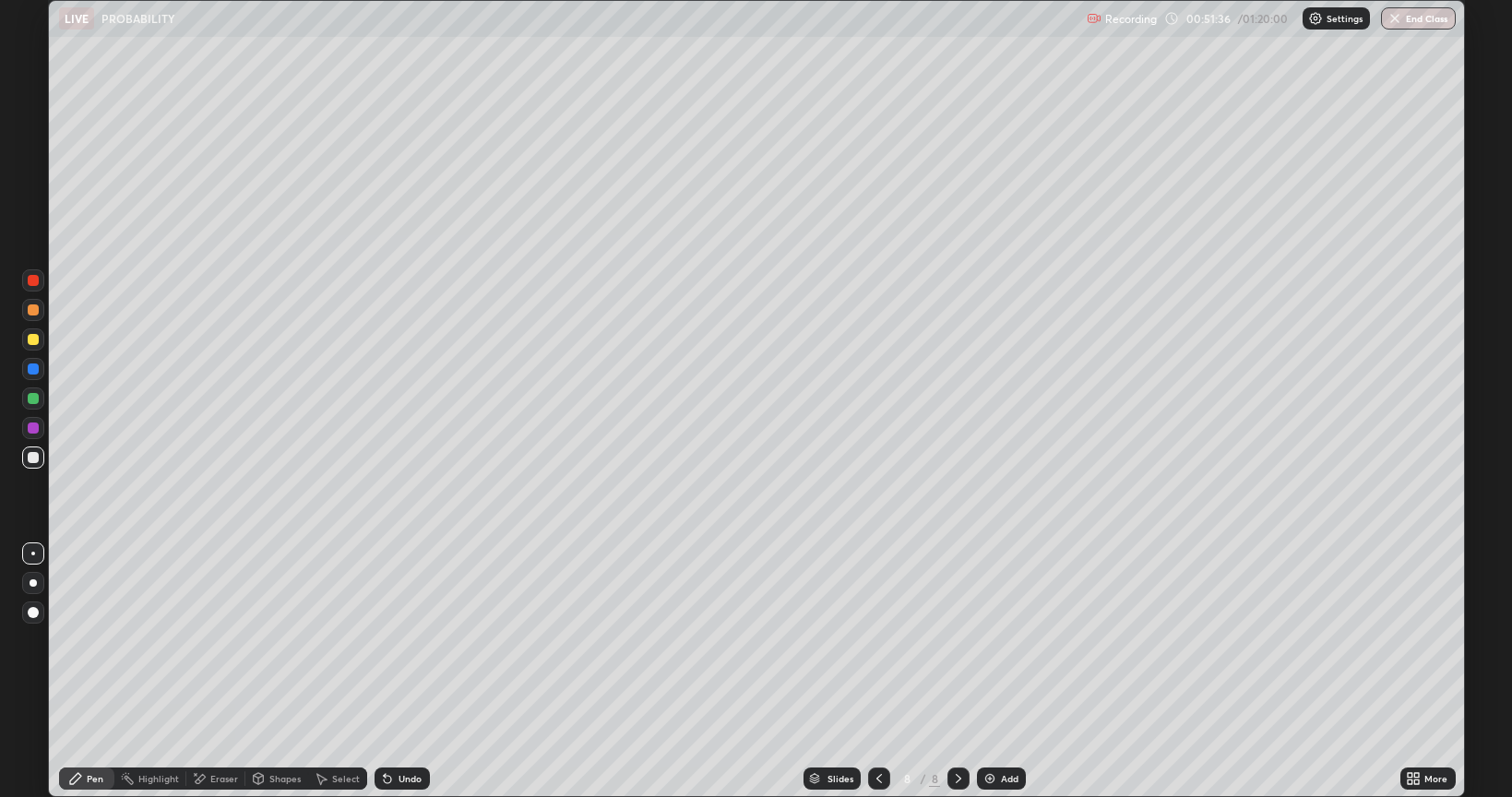
click at [43, 339] on div at bounding box center [32, 339] width 22 height 22
click at [402, 671] on div "Undo" at bounding box center [410, 777] width 23 height 9
click at [201, 671] on div "Eraser" at bounding box center [216, 778] width 59 height 22
click at [98, 671] on div "Pen" at bounding box center [87, 778] width 55 height 22
click at [40, 456] on div at bounding box center [32, 458] width 22 height 22
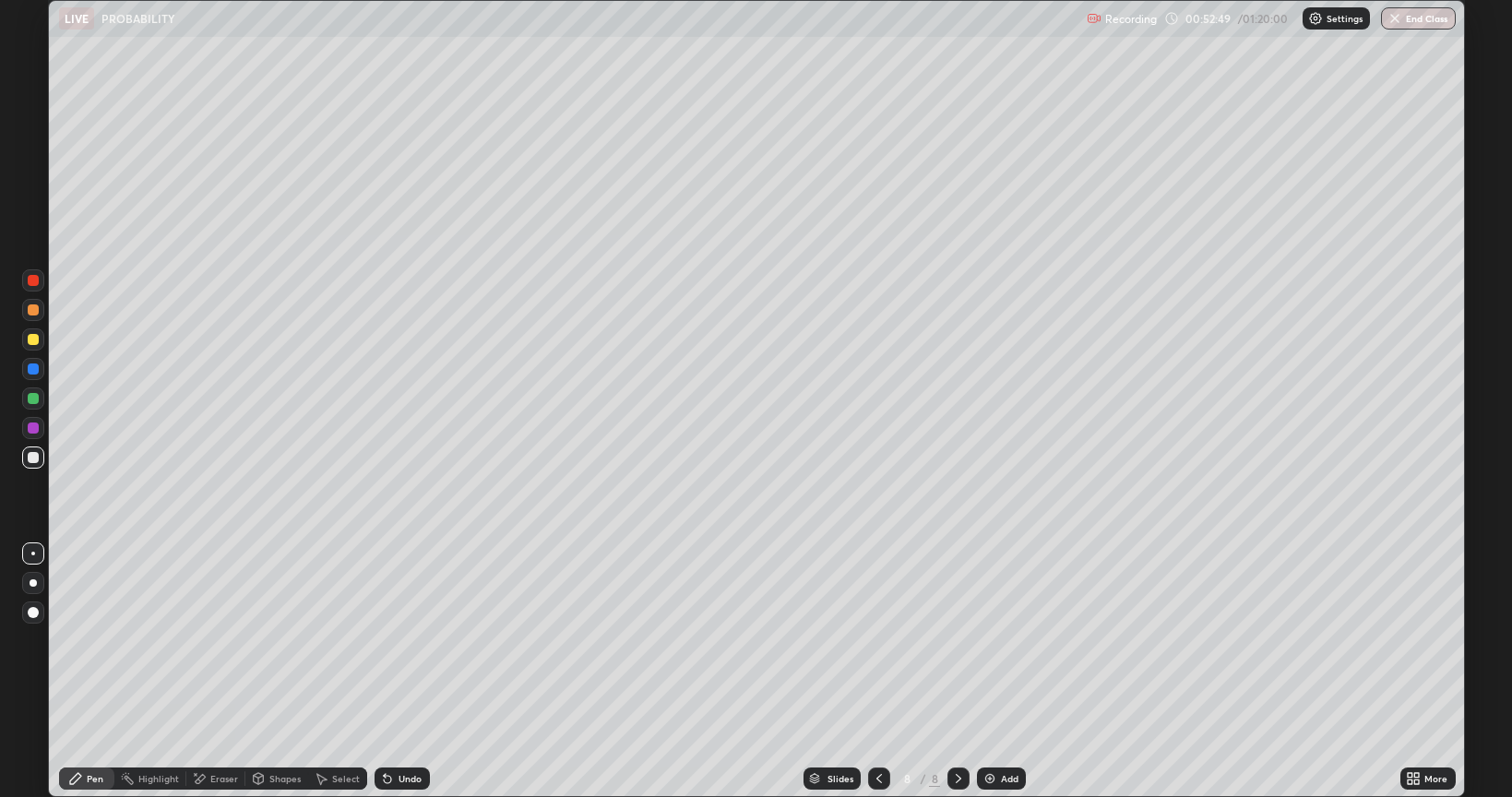
click at [878, 671] on div at bounding box center [879, 778] width 22 height 22
click at [877, 671] on icon at bounding box center [879, 778] width 15 height 15
click at [961, 671] on icon at bounding box center [958, 778] width 15 height 15
click at [960, 671] on icon at bounding box center [958, 778] width 15 height 15
click at [966, 671] on div at bounding box center [959, 778] width 22 height 22
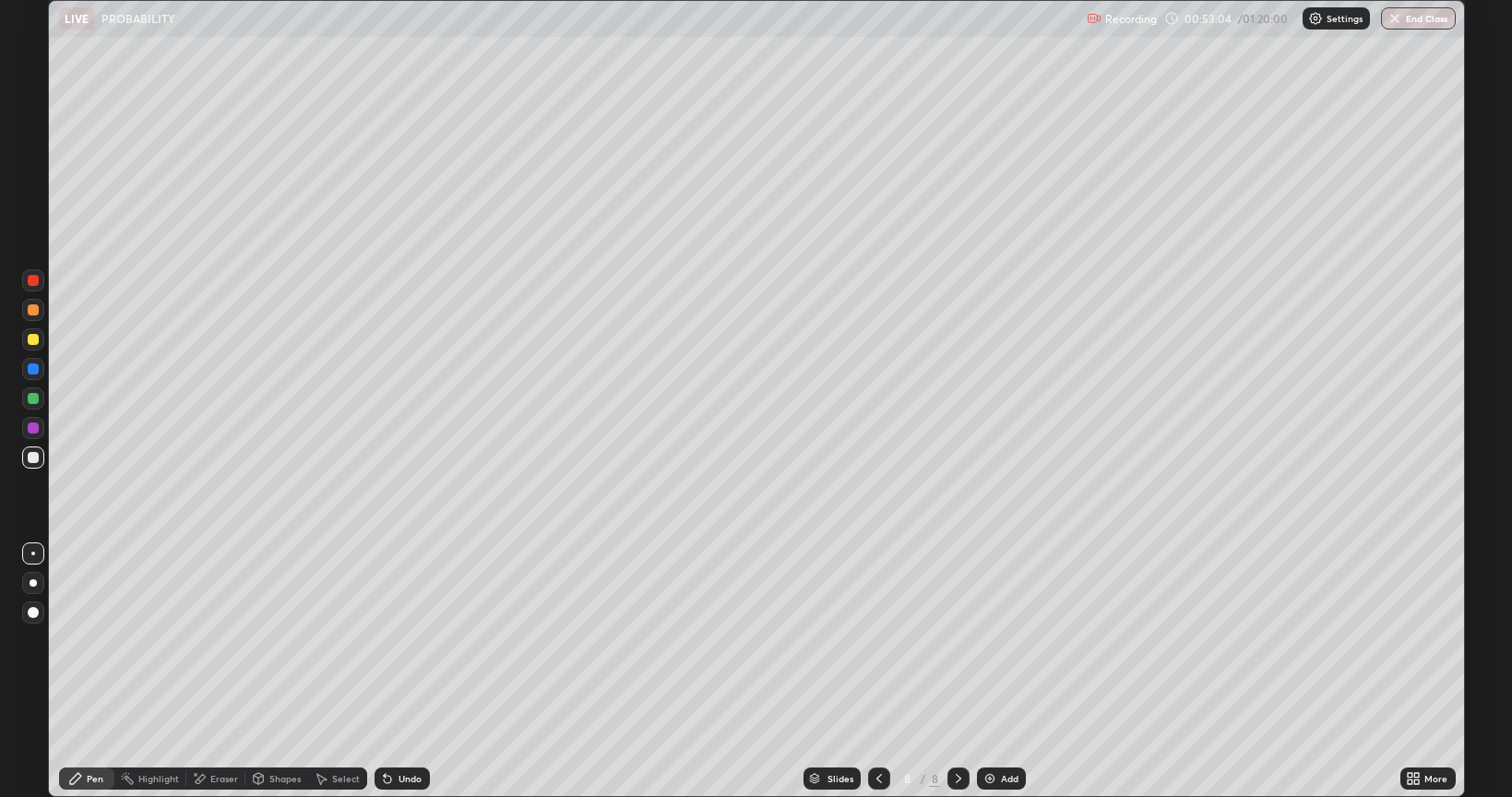
click at [888, 671] on div at bounding box center [879, 778] width 22 height 22
click at [877, 671] on icon at bounding box center [879, 778] width 15 height 15
click at [966, 671] on div at bounding box center [959, 778] width 22 height 22
click at [960, 671] on div at bounding box center [959, 778] width 22 height 22
click at [1006, 671] on div "Add" at bounding box center [1010, 777] width 18 height 9
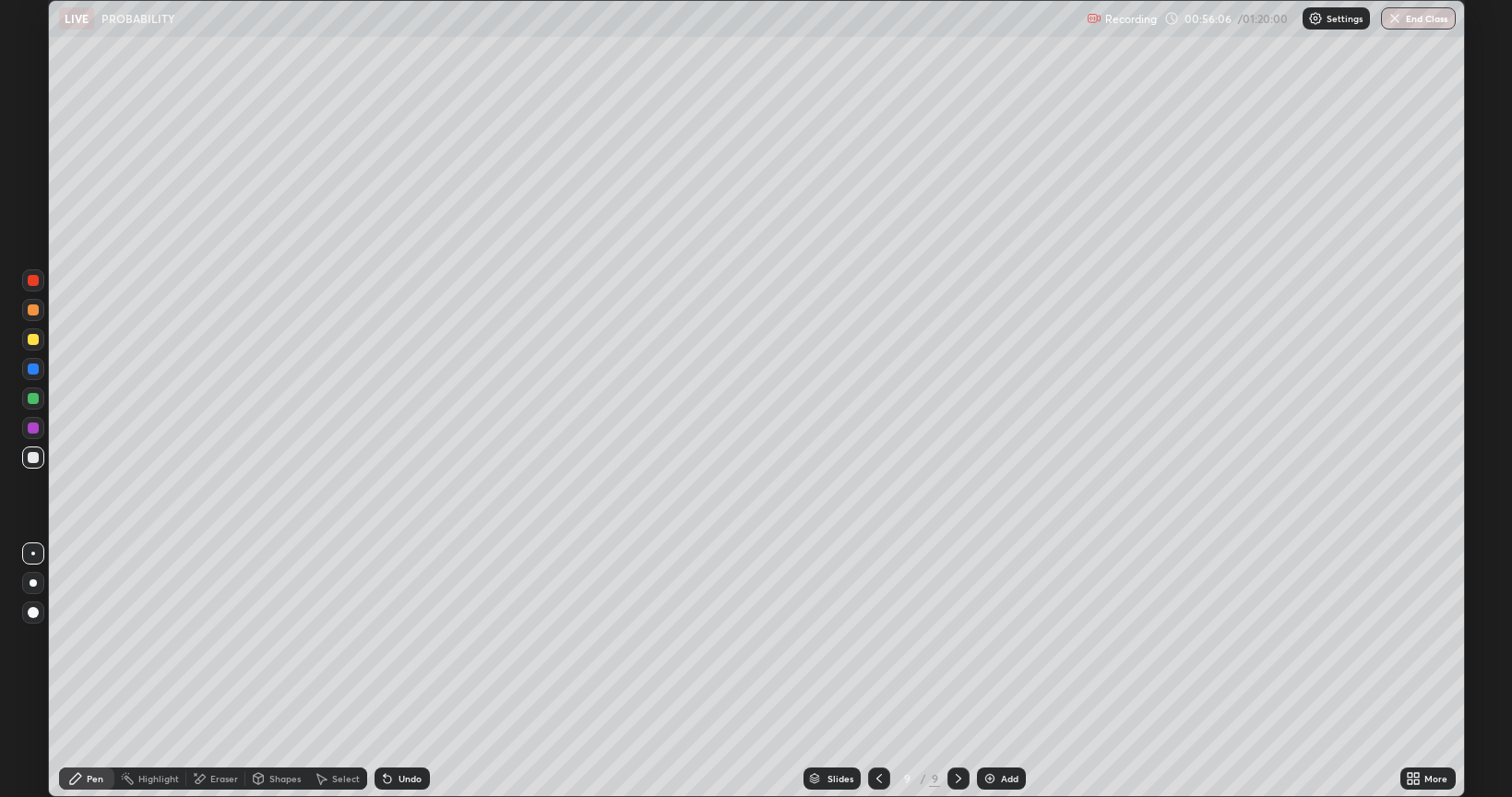
click at [33, 340] on div at bounding box center [32, 338] width 11 height 11
click at [43, 453] on div at bounding box center [32, 458] width 22 height 22
click at [384, 671] on icon at bounding box center [385, 774] width 2 height 2
click at [34, 339] on div at bounding box center [32, 338] width 11 height 11
click at [34, 458] on div at bounding box center [32, 457] width 11 height 11
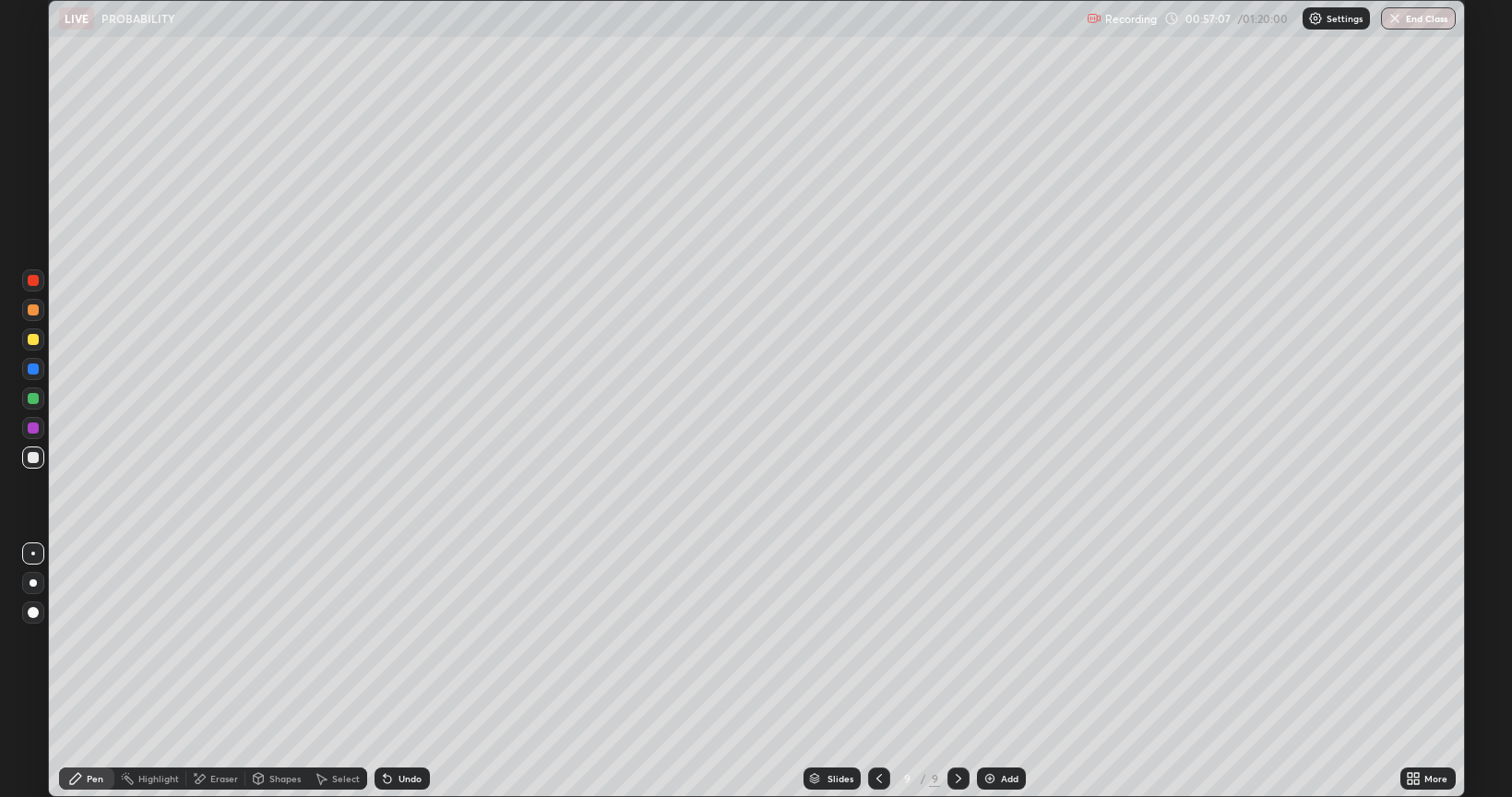
click at [324, 671] on div "Select" at bounding box center [338, 778] width 59 height 22
click at [1013, 671] on div "Add" at bounding box center [1002, 778] width 49 height 22
click at [104, 671] on div "Pen" at bounding box center [87, 778] width 55 height 22
click at [34, 339] on div at bounding box center [32, 338] width 11 height 11
click at [38, 459] on div at bounding box center [32, 458] width 22 height 22
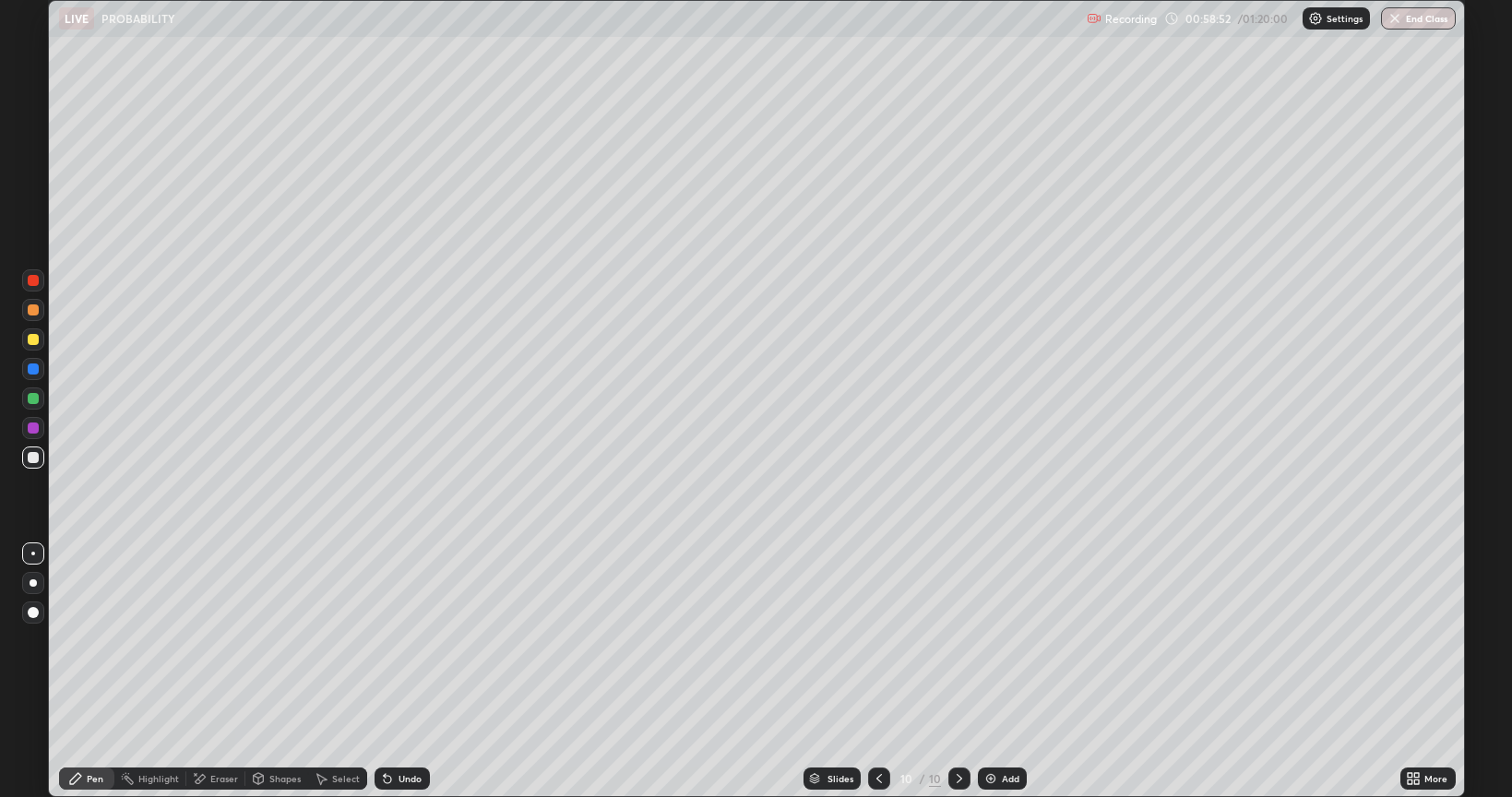
click at [391, 671] on icon at bounding box center [387, 778] width 15 height 15
click at [399, 671] on div "Undo" at bounding box center [410, 777] width 23 height 9
click at [405, 671] on div "Undo" at bounding box center [410, 777] width 23 height 9
click at [404, 671] on div "Undo" at bounding box center [403, 778] width 55 height 22
click at [395, 671] on div "Undo" at bounding box center [403, 778] width 55 height 22
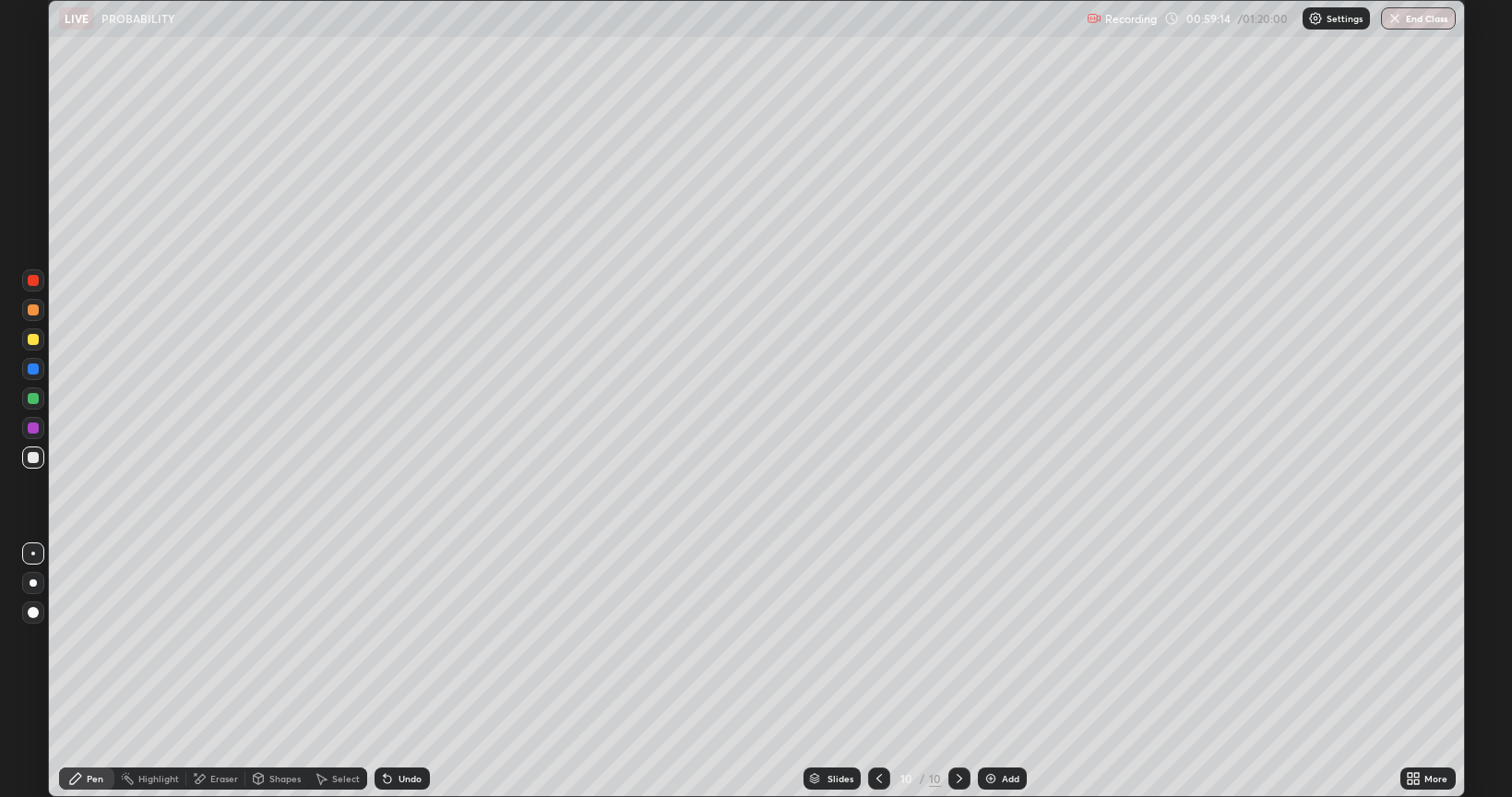
click at [399, 671] on div "Undo" at bounding box center [410, 777] width 23 height 9
click at [1002, 671] on div "Add" at bounding box center [1011, 777] width 18 height 9
click at [400, 671] on div "Undo" at bounding box center [410, 777] width 23 height 9
click at [882, 671] on div at bounding box center [879, 777] width 22 height 36
click at [1426, 17] on button "End Class" at bounding box center [1418, 18] width 75 height 22
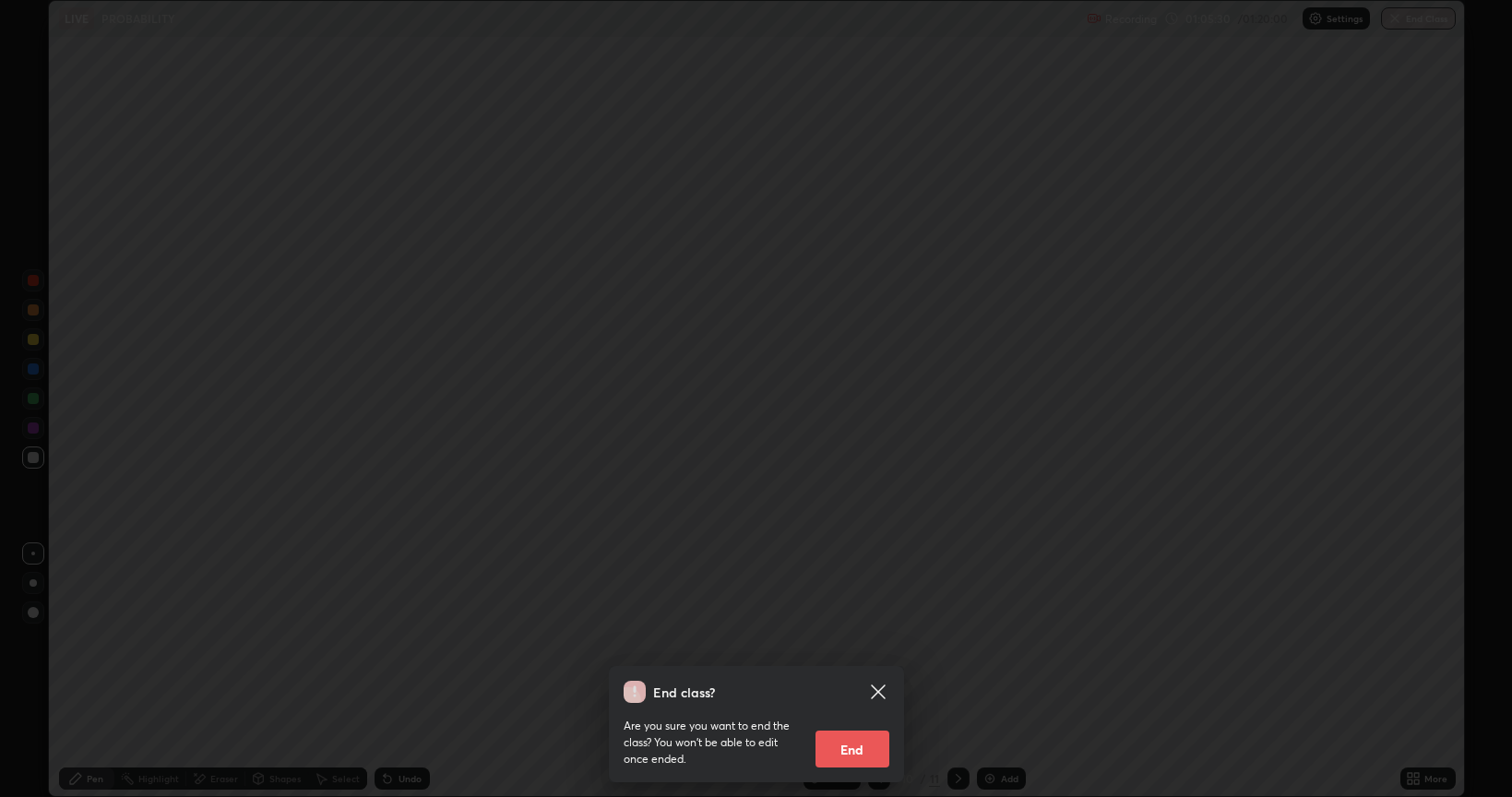
click at [843, 671] on button "End" at bounding box center [852, 748] width 74 height 36
